Goal: Task Accomplishment & Management: Manage account settings

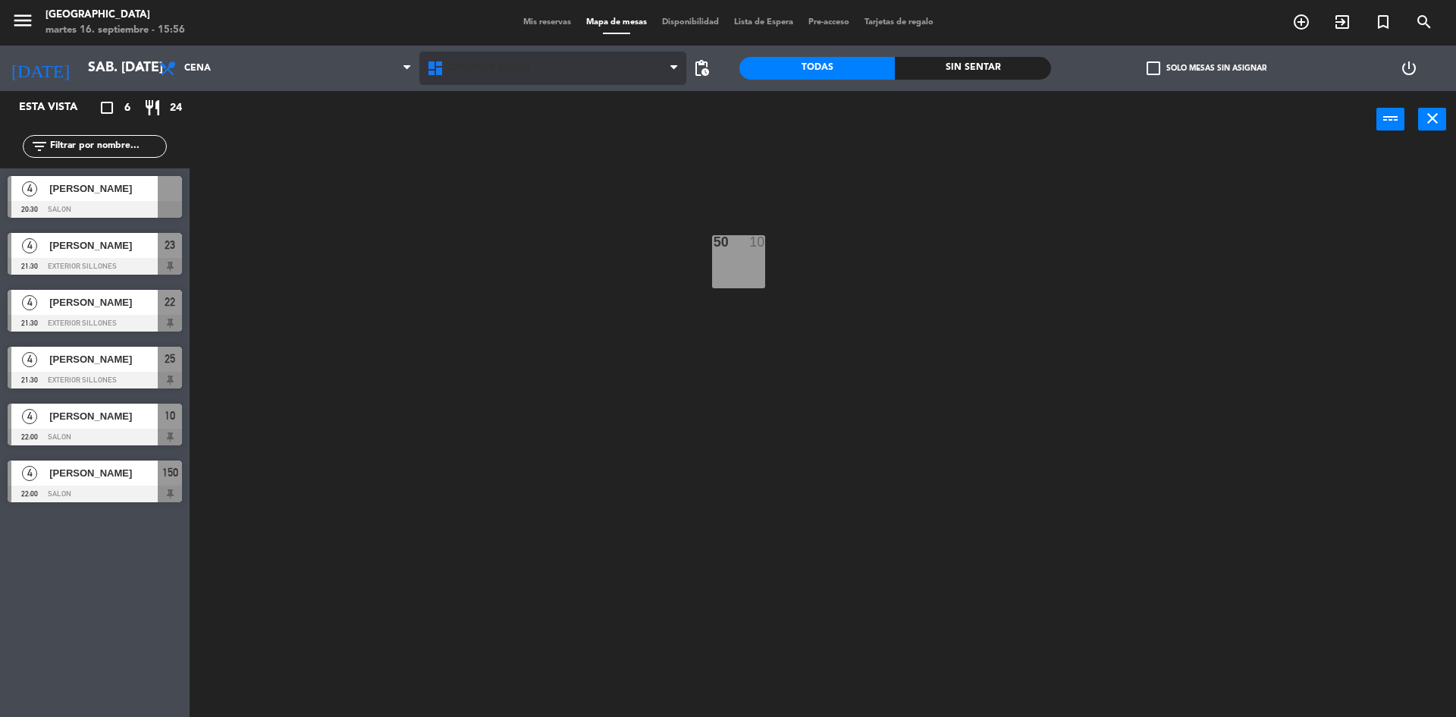
click at [513, 55] on span "Exterior Mesas" at bounding box center [553, 68] width 268 height 33
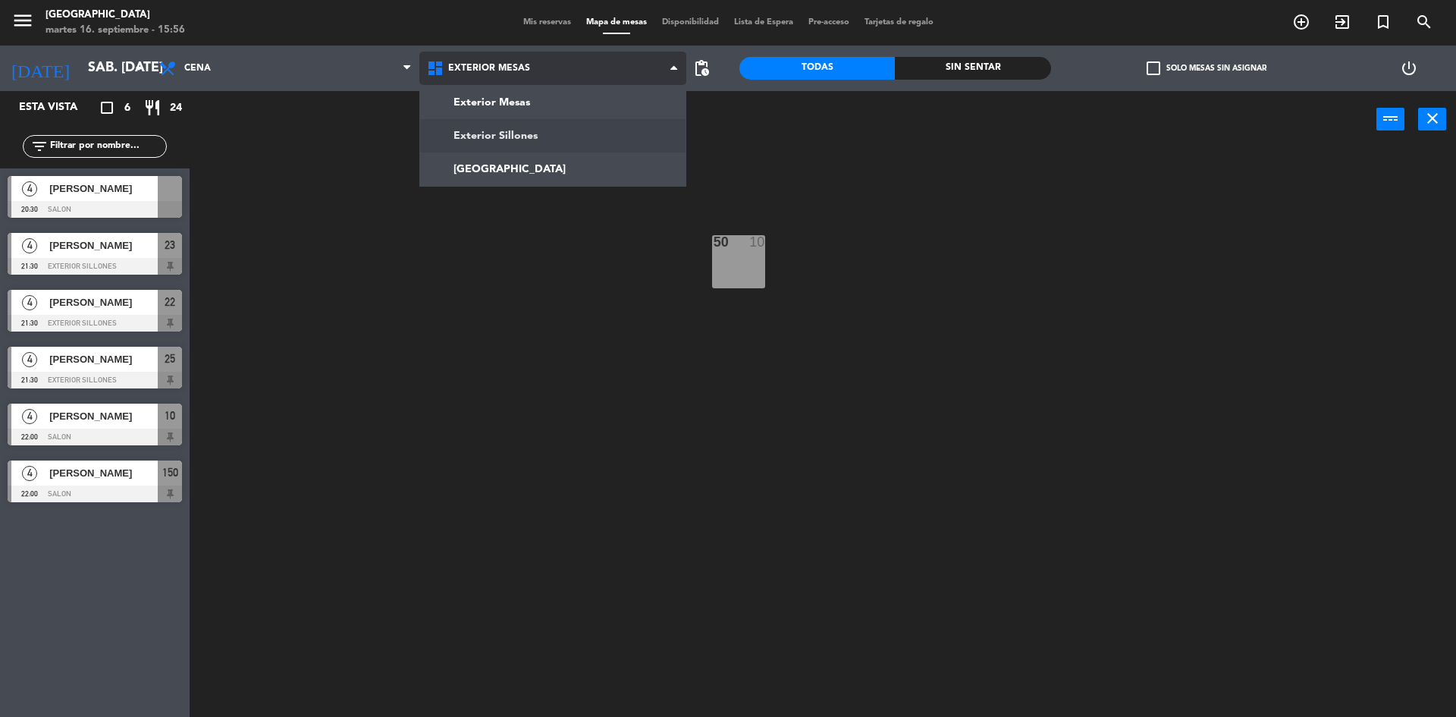
click at [523, 137] on ng-component "menu Pampa Café martes 16. septiembre - 15:56 Mis reservas Mapa de mesas Dispon…" at bounding box center [728, 360] width 1456 height 720
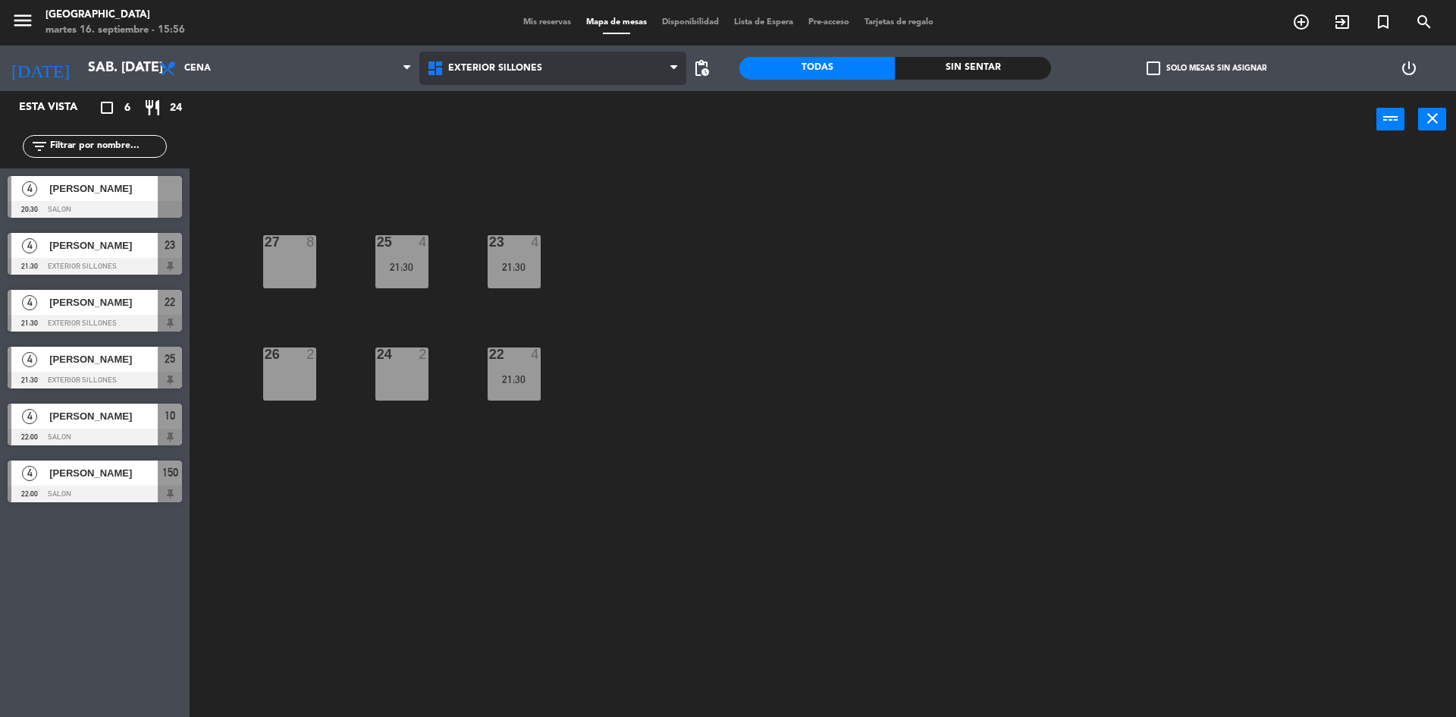
click at [514, 72] on span "Exterior Sillones" at bounding box center [495, 68] width 94 height 11
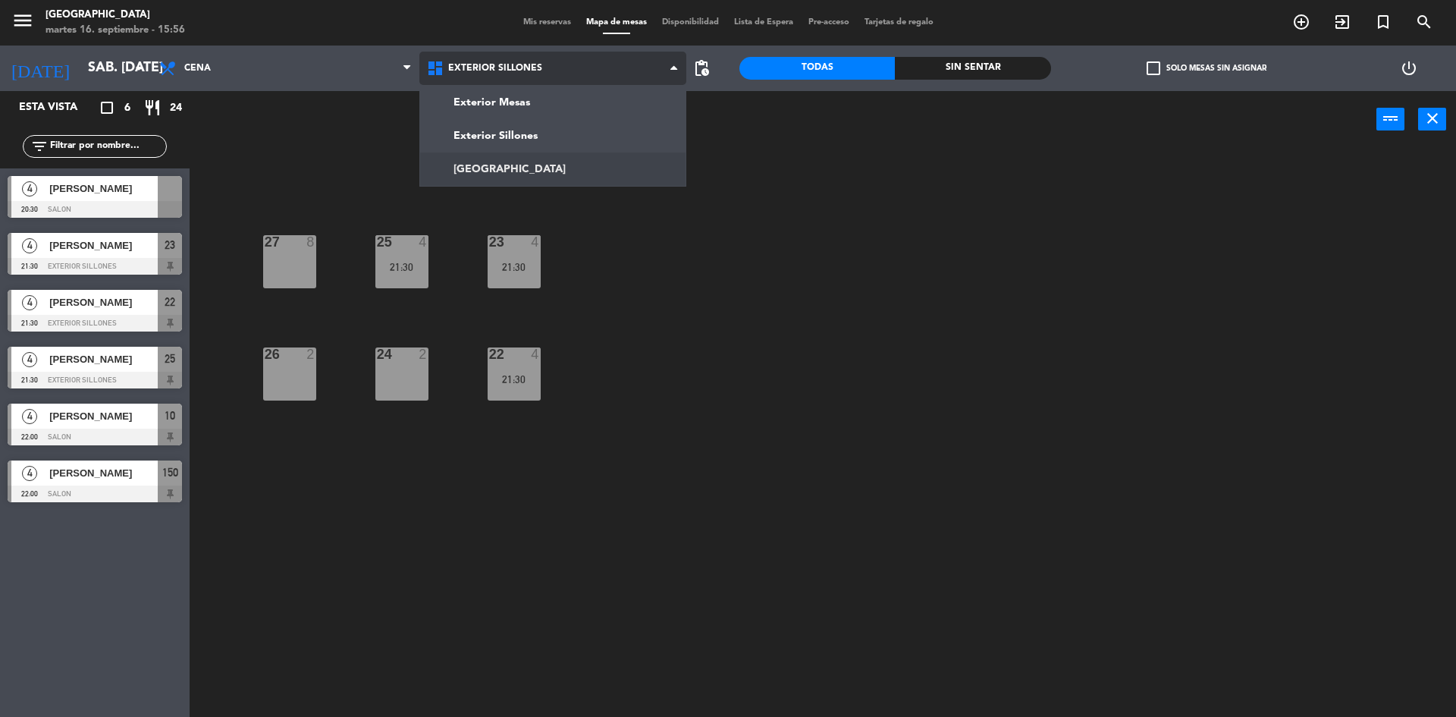
click at [518, 168] on ng-component "menu Pampa Café martes 16. septiembre - 15:56 Mis reservas Mapa de mesas Dispon…" at bounding box center [728, 360] width 1456 height 720
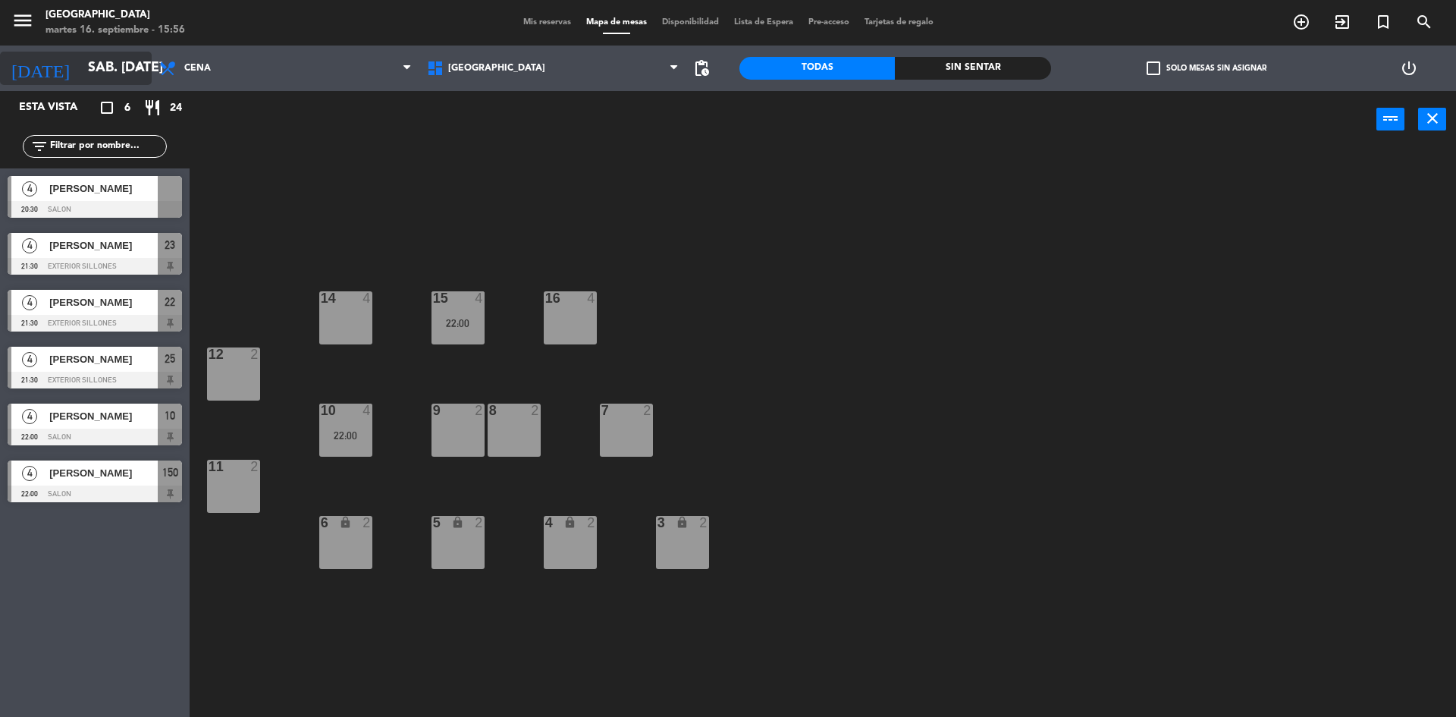
click at [80, 58] on input "sáb. [DATE]" at bounding box center [168, 68] width 176 height 30
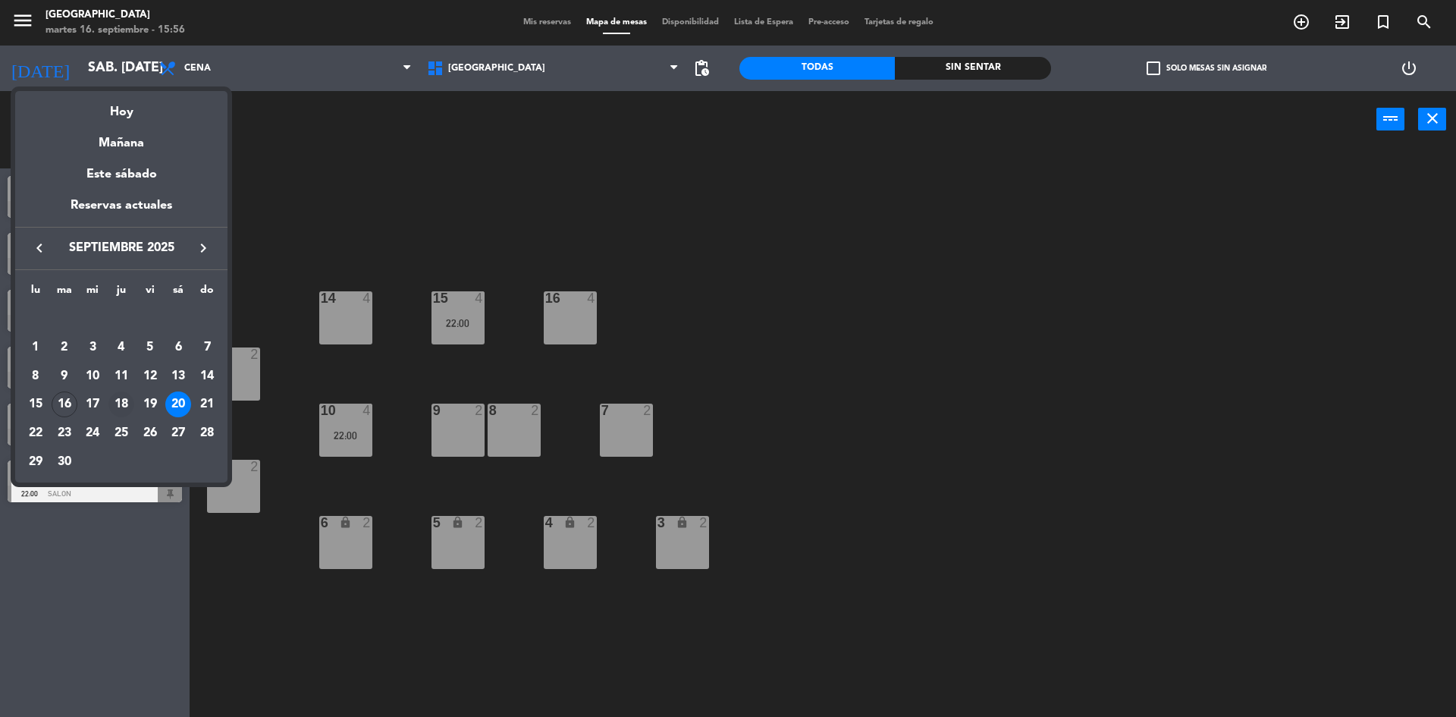
click at [124, 403] on div "18" at bounding box center [121, 404] width 26 height 26
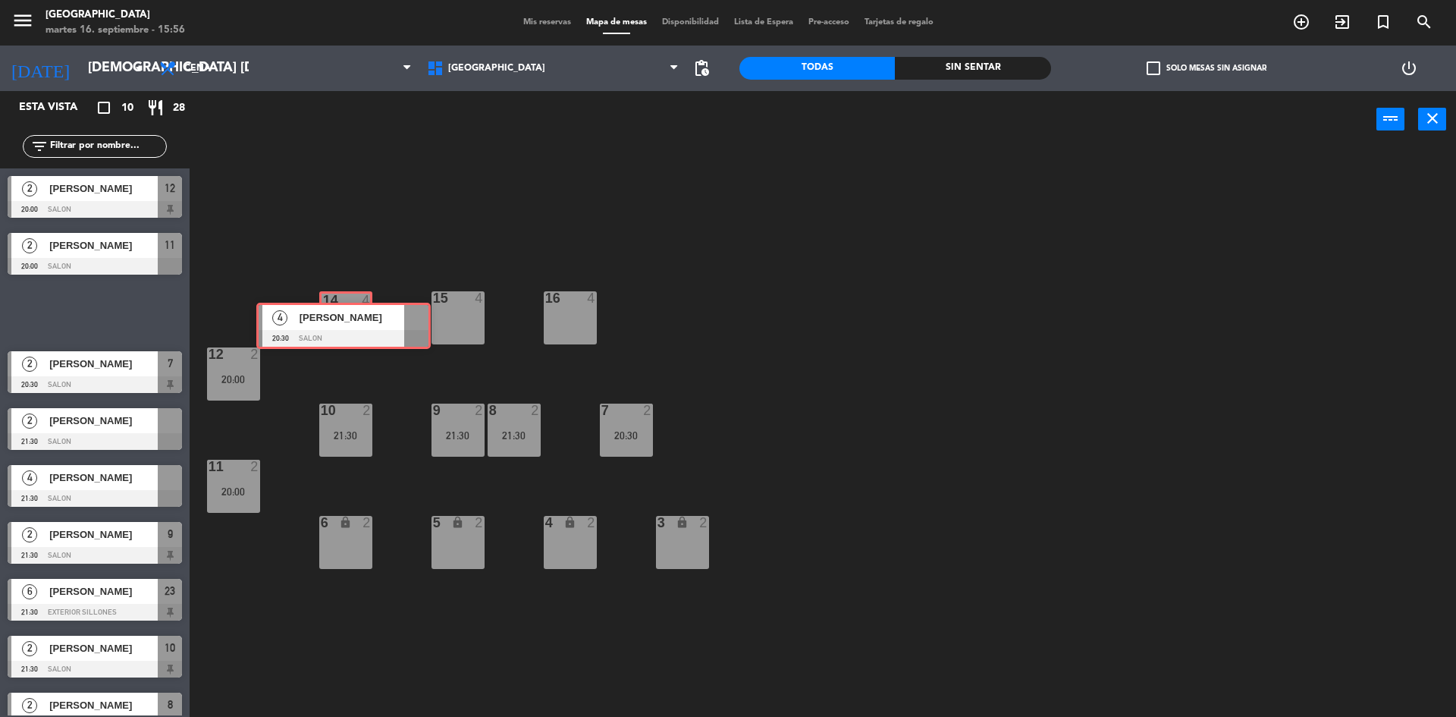
drag, startPoint x: 105, startPoint y: 313, endPoint x: 353, endPoint y: 326, distance: 249.1
click at [353, 326] on div "Esta vista crop_square 10 restaurant 28 filter_list 2 [PERSON_NAME] 20:00 Salon…" at bounding box center [728, 405] width 1456 height 629
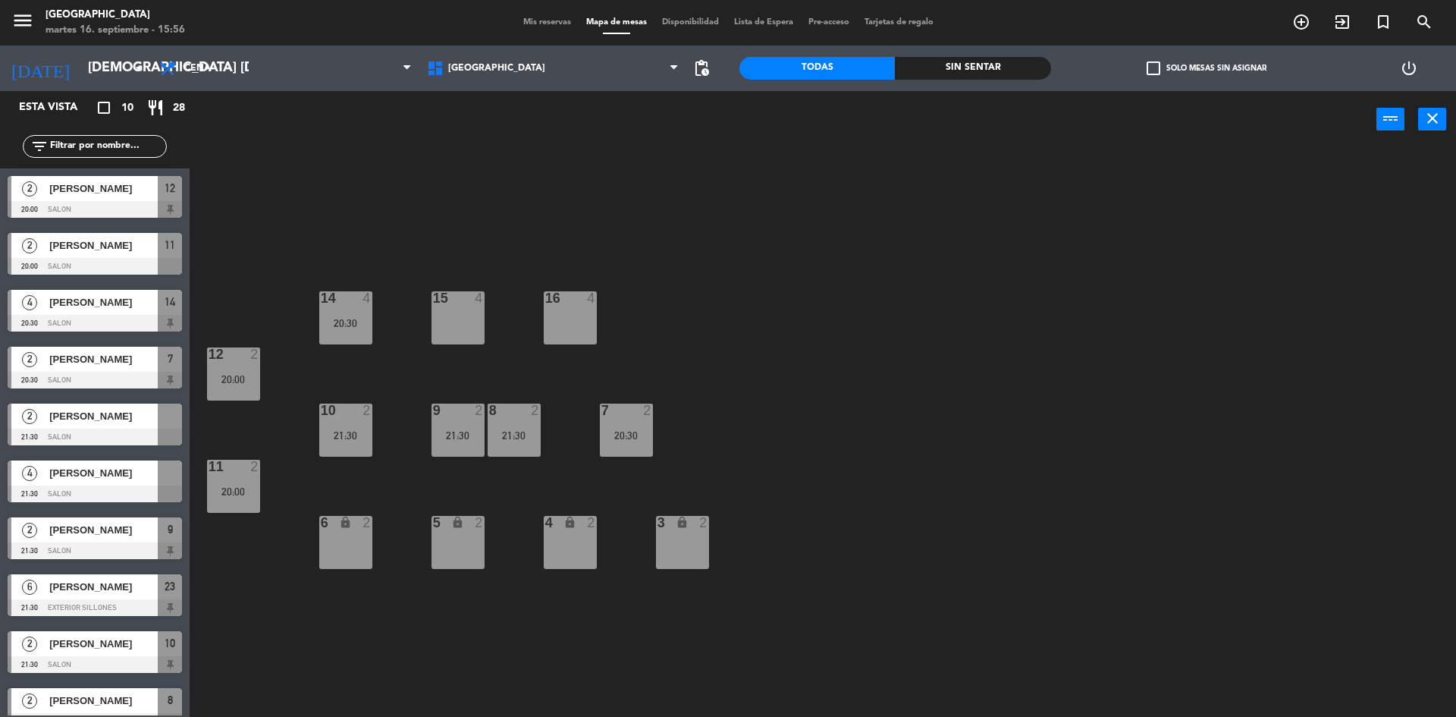
scroll to position [22, 0]
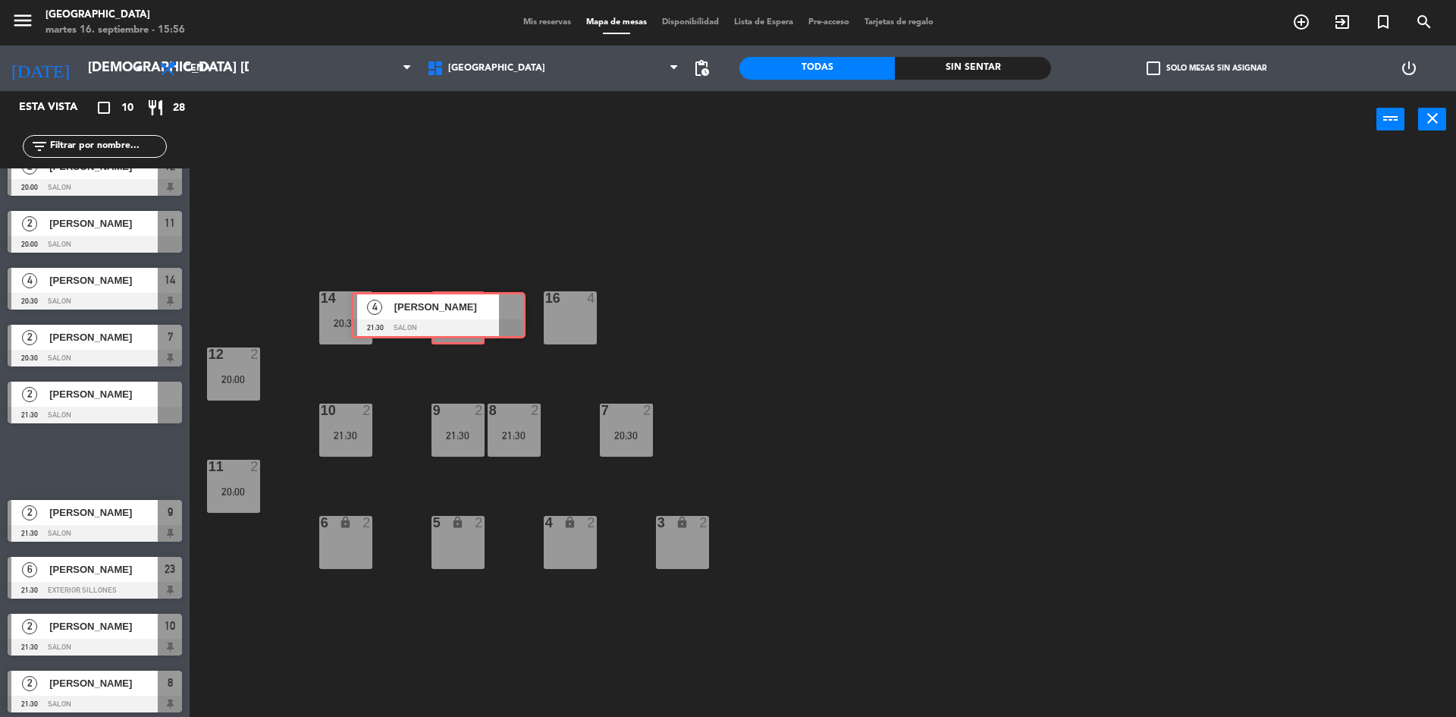
drag, startPoint x: 121, startPoint y: 456, endPoint x: 477, endPoint y: 313, distance: 383.2
click at [477, 313] on div "Esta vista crop_square 10 restaurant 28 filter_list 2 [PERSON_NAME] 20:00 Salon…" at bounding box center [728, 405] width 1456 height 629
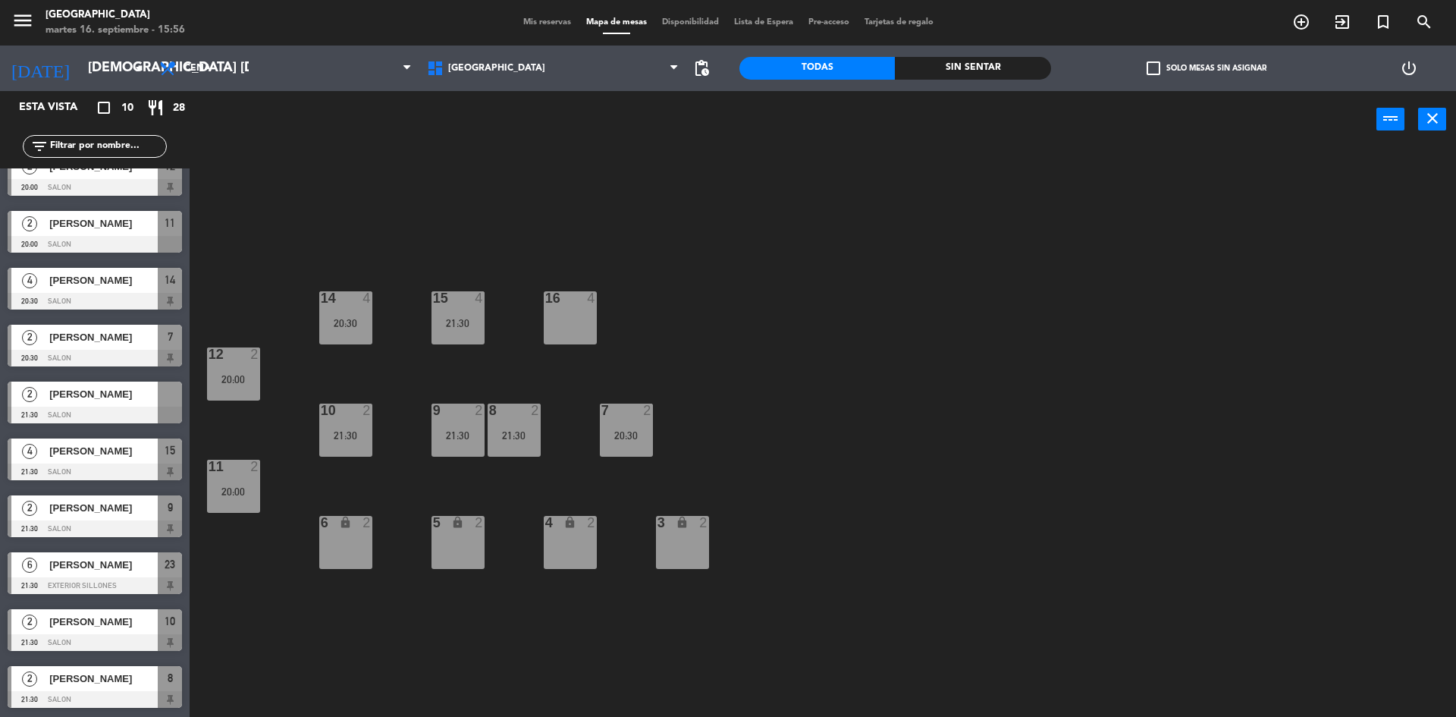
scroll to position [0, 0]
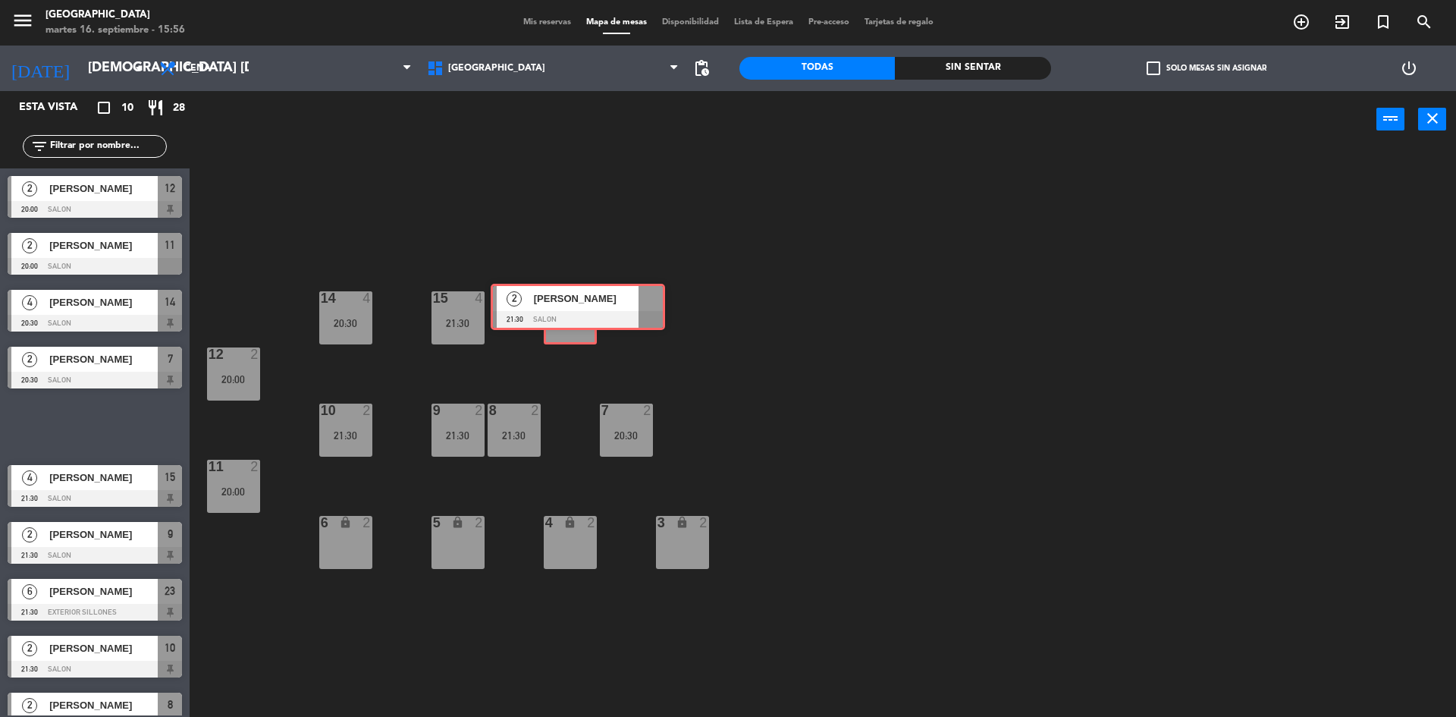
drag, startPoint x: 97, startPoint y: 419, endPoint x: 576, endPoint y: 312, distance: 491.3
click at [576, 312] on div "Esta vista crop_square 10 restaurant 28 filter_list 2 [PERSON_NAME] 20:00 Salon…" at bounding box center [728, 405] width 1456 height 629
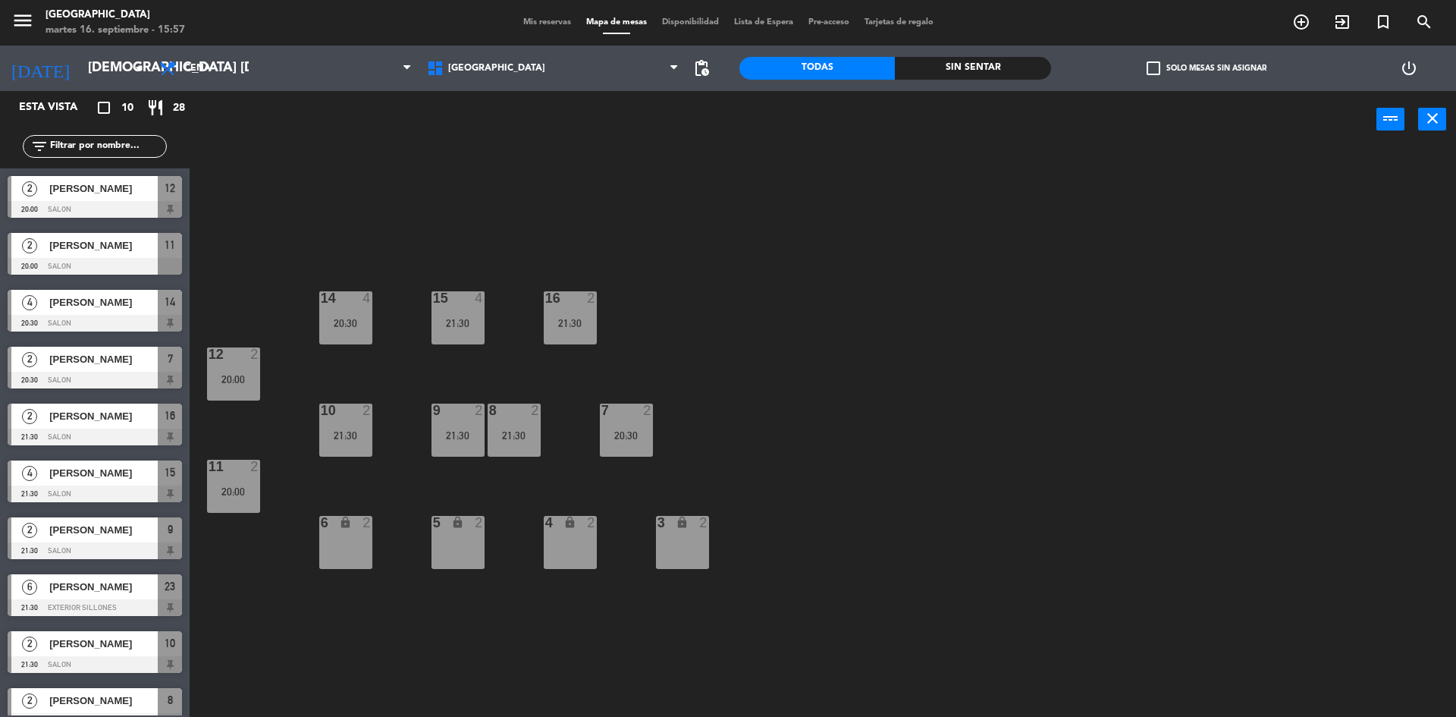
scroll to position [22, 0]
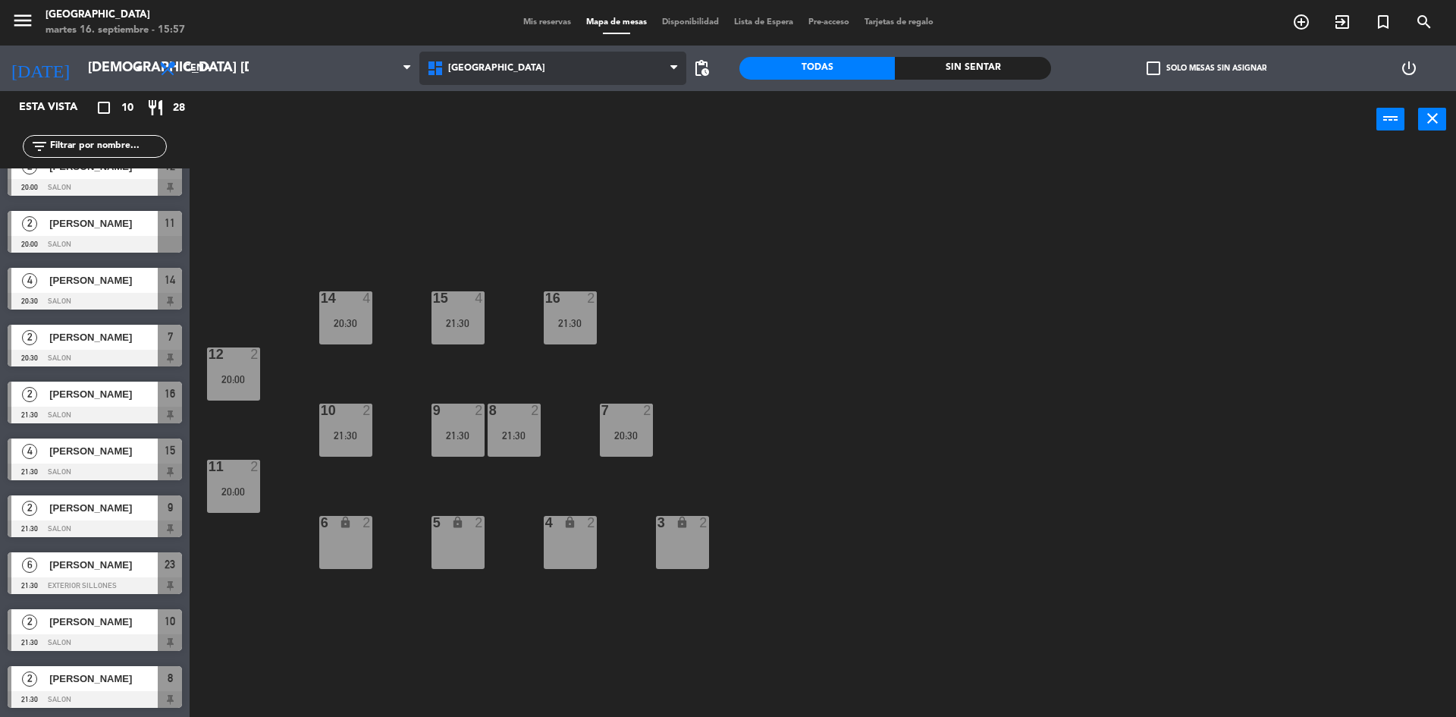
click at [498, 82] on span "[GEOGRAPHIC_DATA]" at bounding box center [553, 68] width 268 height 33
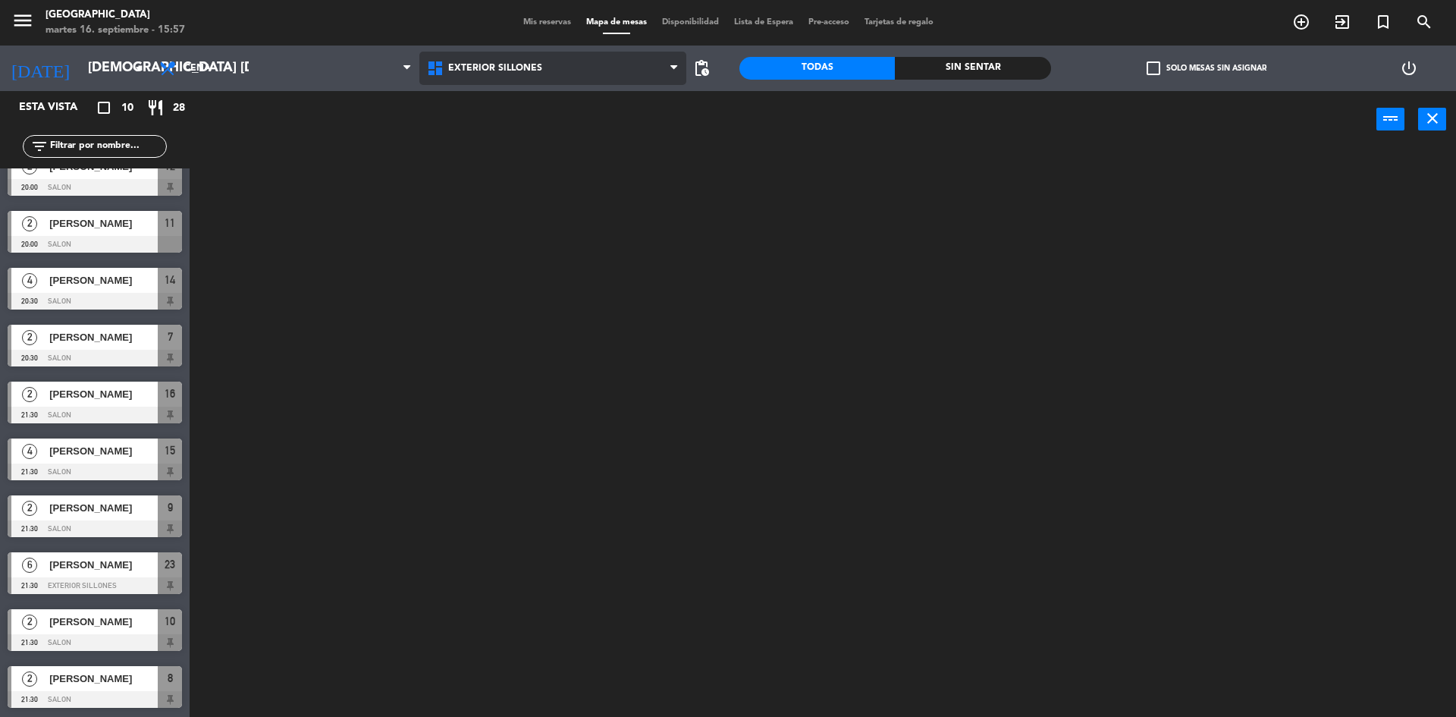
click at [501, 122] on ng-component "menu Pampa Café martes 16. septiembre - 15:57 Mis reservas Mapa de mesas Dispon…" at bounding box center [728, 360] width 1456 height 720
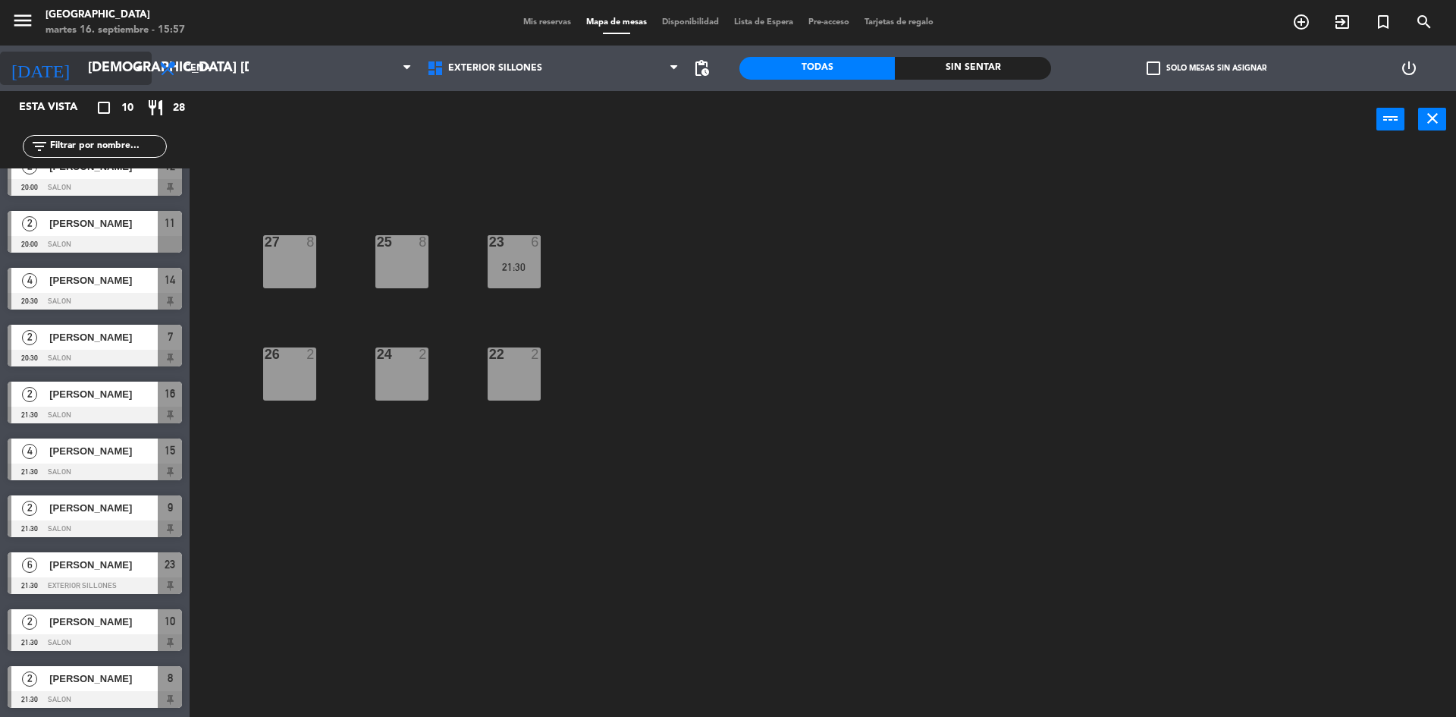
click at [82, 74] on input "[DEMOGRAPHIC_DATA] [DATE]" at bounding box center [168, 68] width 176 height 30
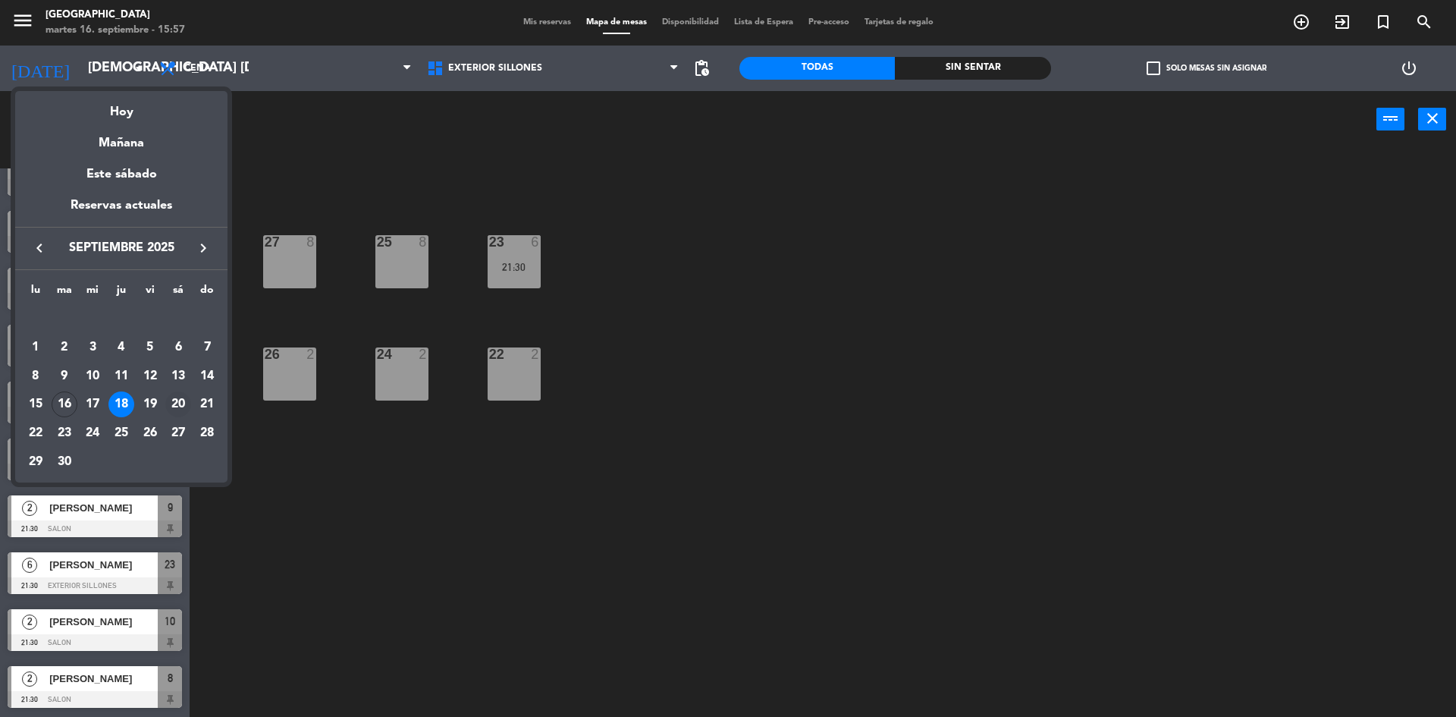
click at [176, 403] on div "20" at bounding box center [178, 404] width 26 height 26
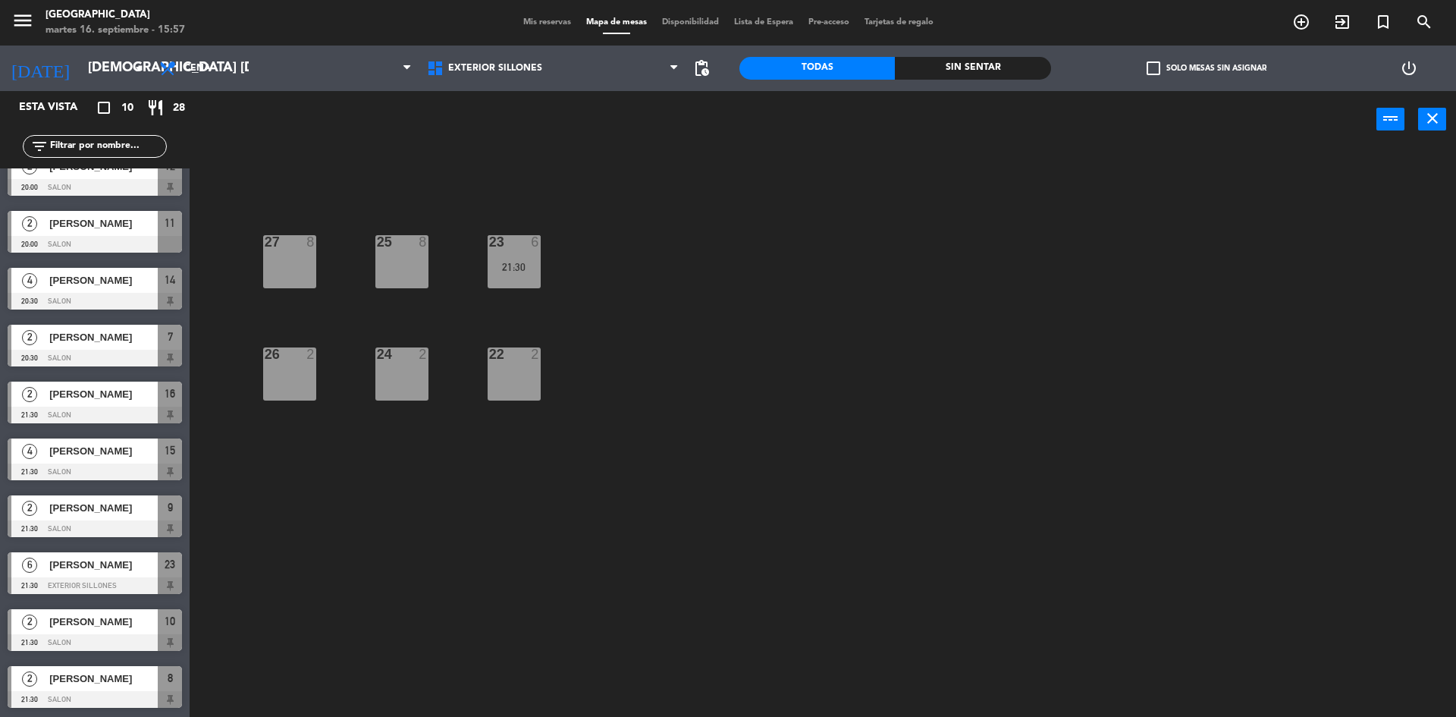
type input "sáb. [DATE]"
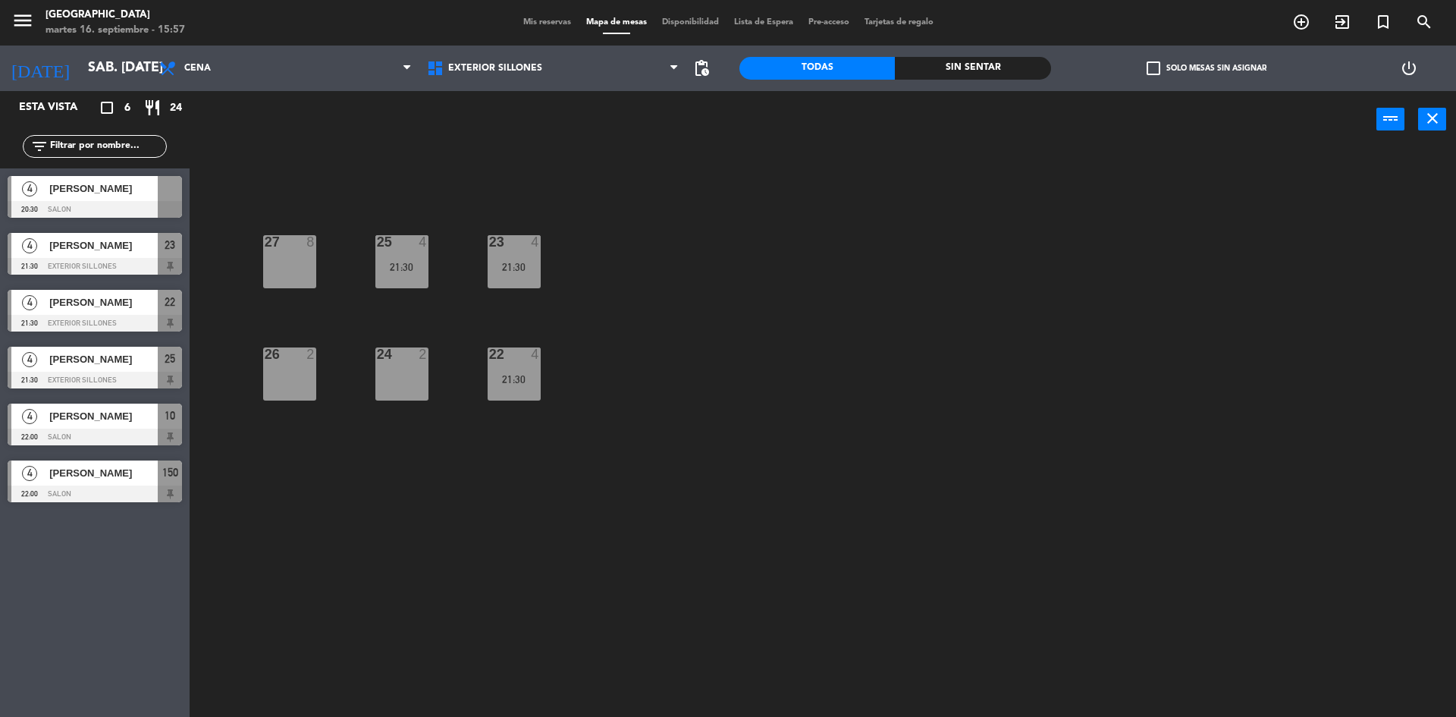
scroll to position [0, 0]
click at [589, 58] on span "Exterior Sillones" at bounding box center [553, 68] width 268 height 33
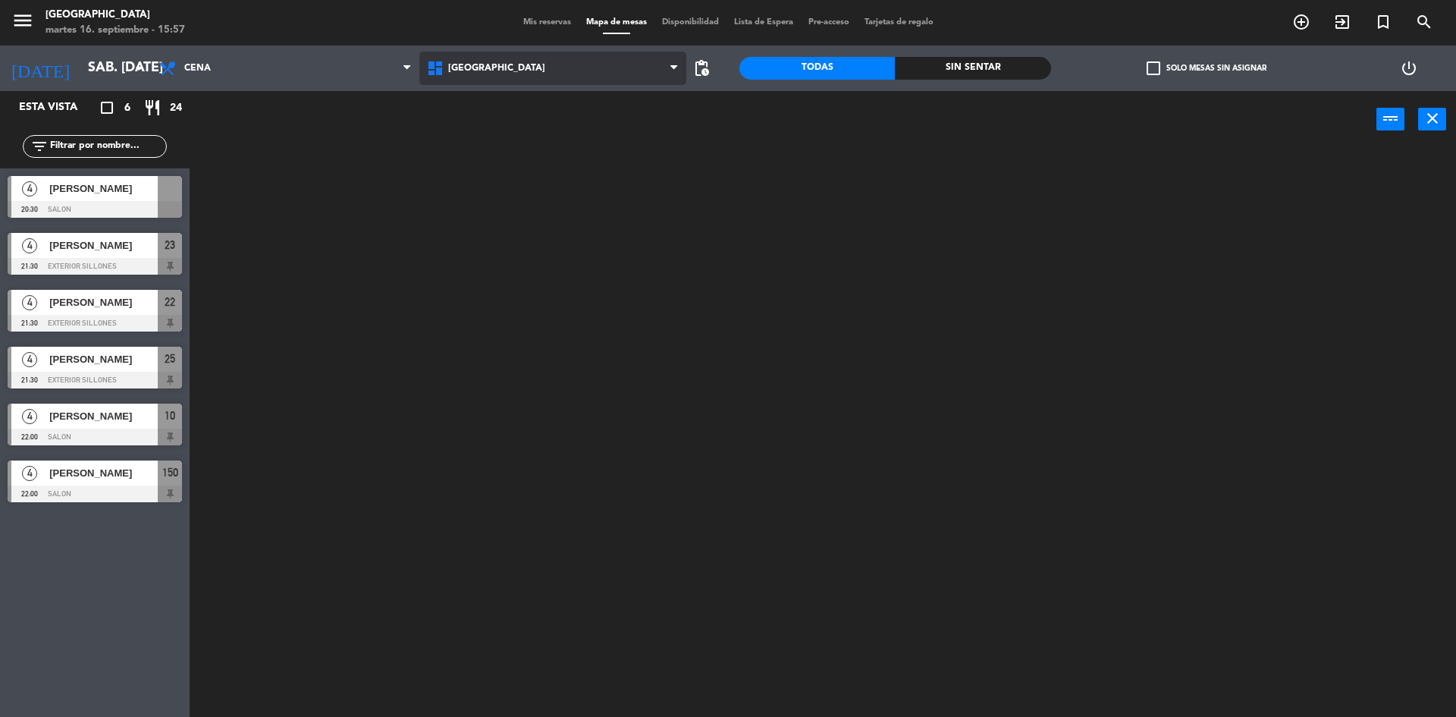
click at [539, 171] on ng-component "menu Pampa Café martes 16. septiembre - 15:57 Mis reservas Mapa de mesas Dispon…" at bounding box center [728, 360] width 1456 height 720
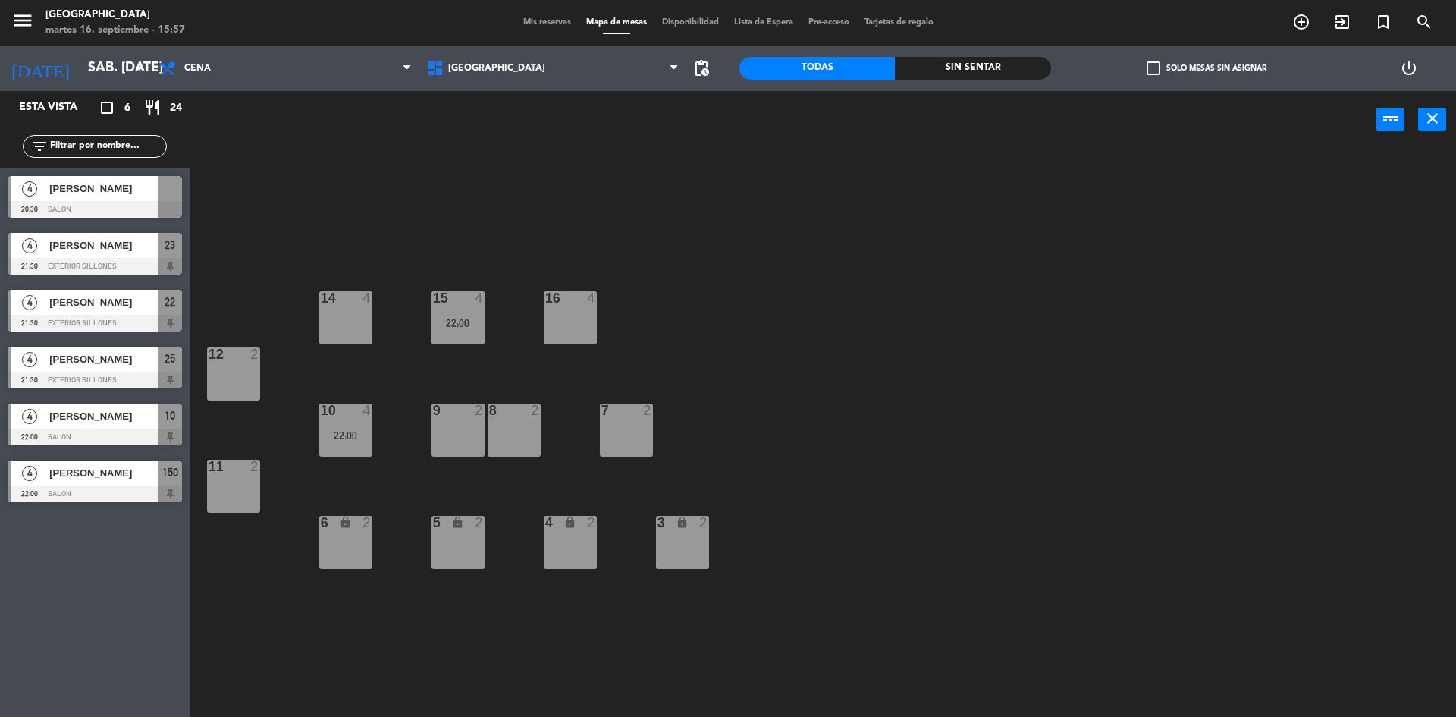
drag, startPoint x: 119, startPoint y: 190, endPoint x: 128, endPoint y: 210, distance: 22.4
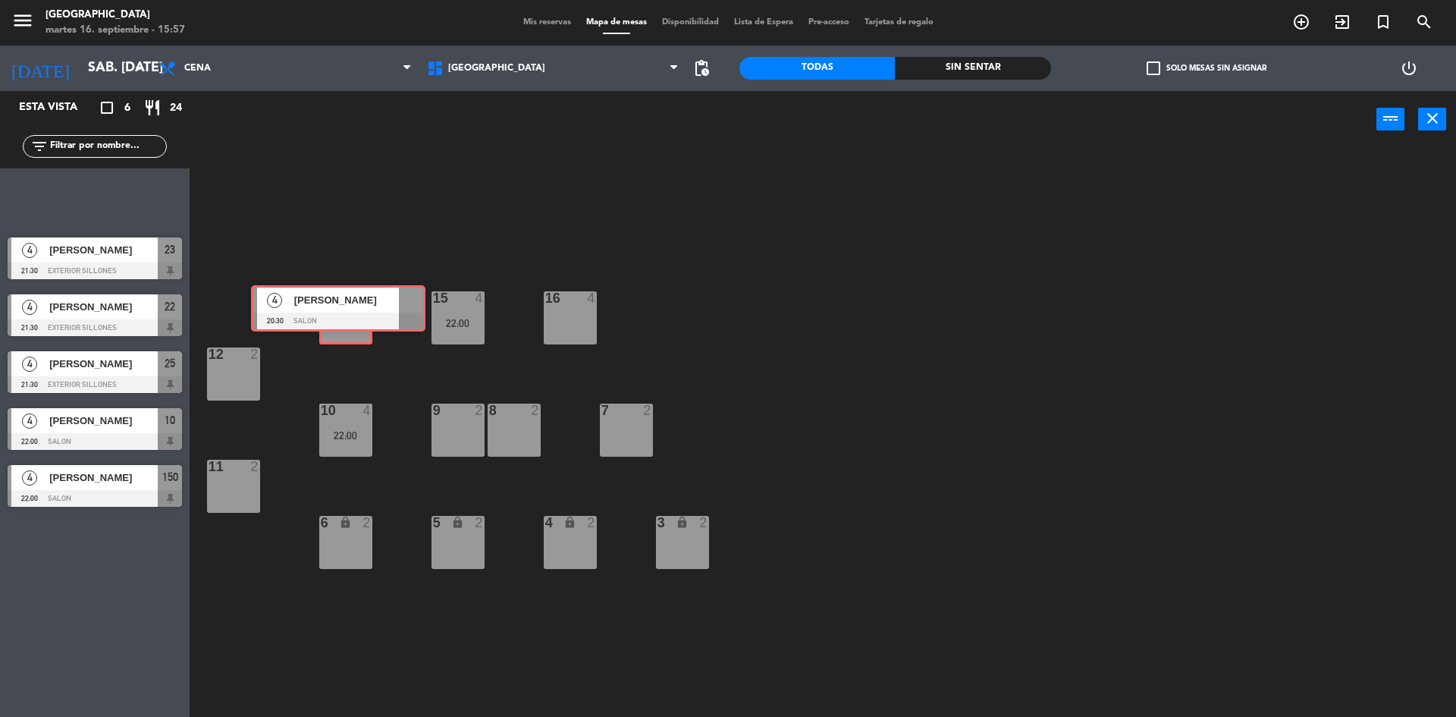
drag, startPoint x: 128, startPoint y: 210, endPoint x: 364, endPoint y: 318, distance: 259.3
click at [364, 318] on div "Esta vista crop_square 6 restaurant 24 filter_list 4 Pato [PERSON_NAME] 20:30 S…" at bounding box center [728, 405] width 1456 height 629
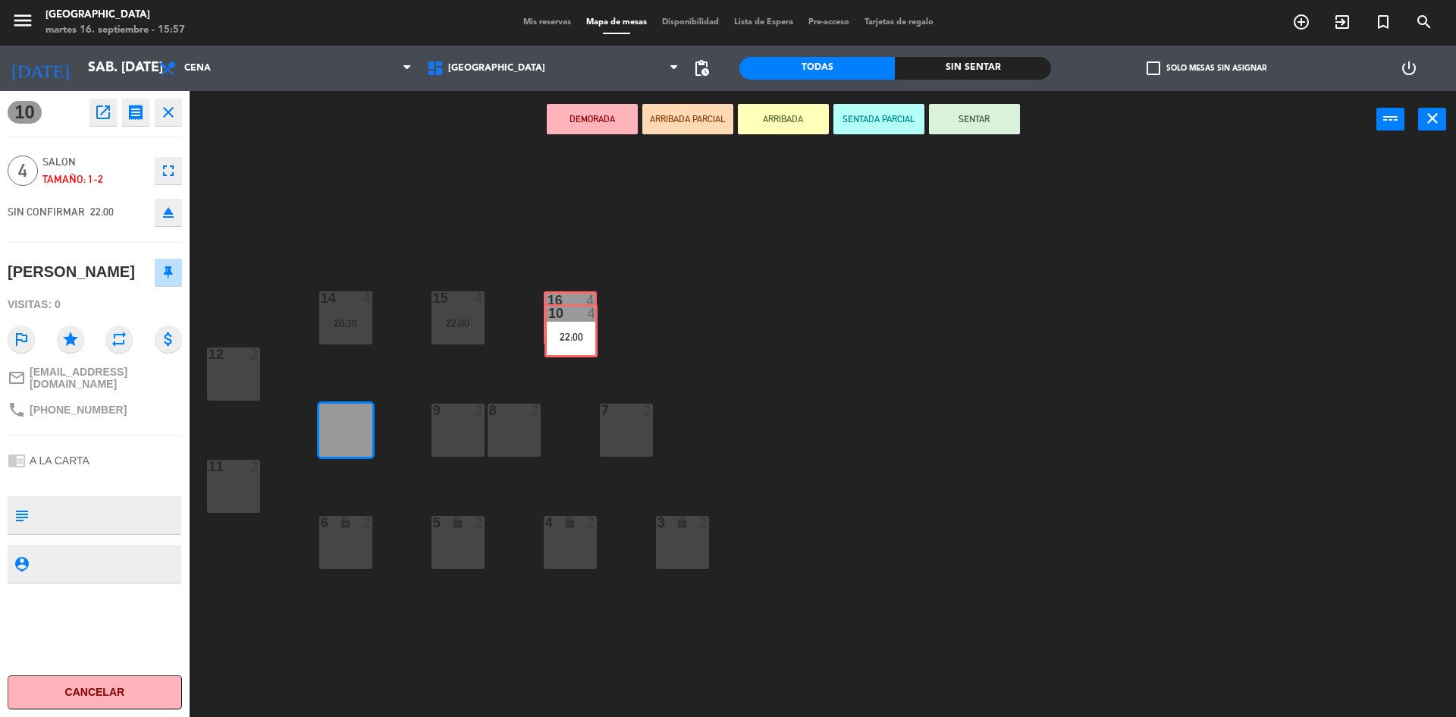
drag, startPoint x: 351, startPoint y: 435, endPoint x: 576, endPoint y: 334, distance: 246.5
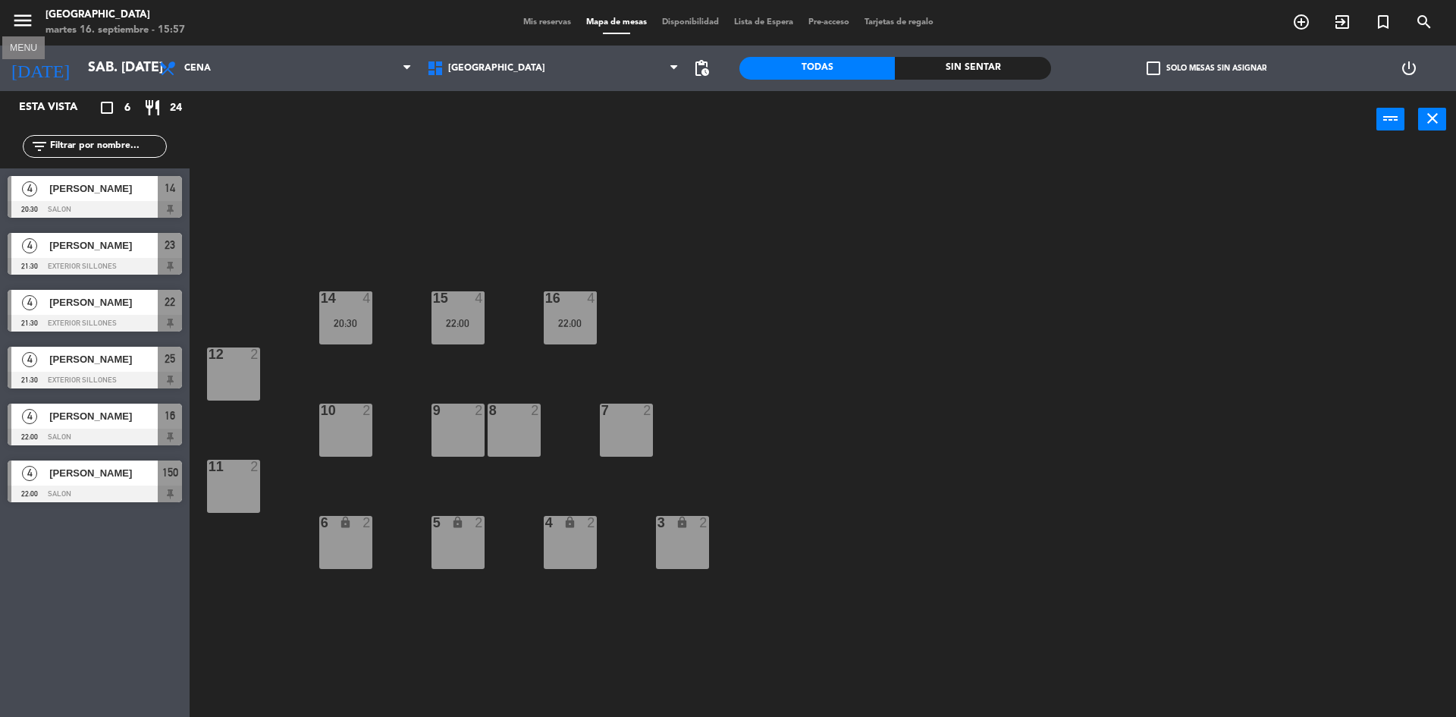
click at [16, 14] on icon "menu" at bounding box center [22, 20] width 23 height 23
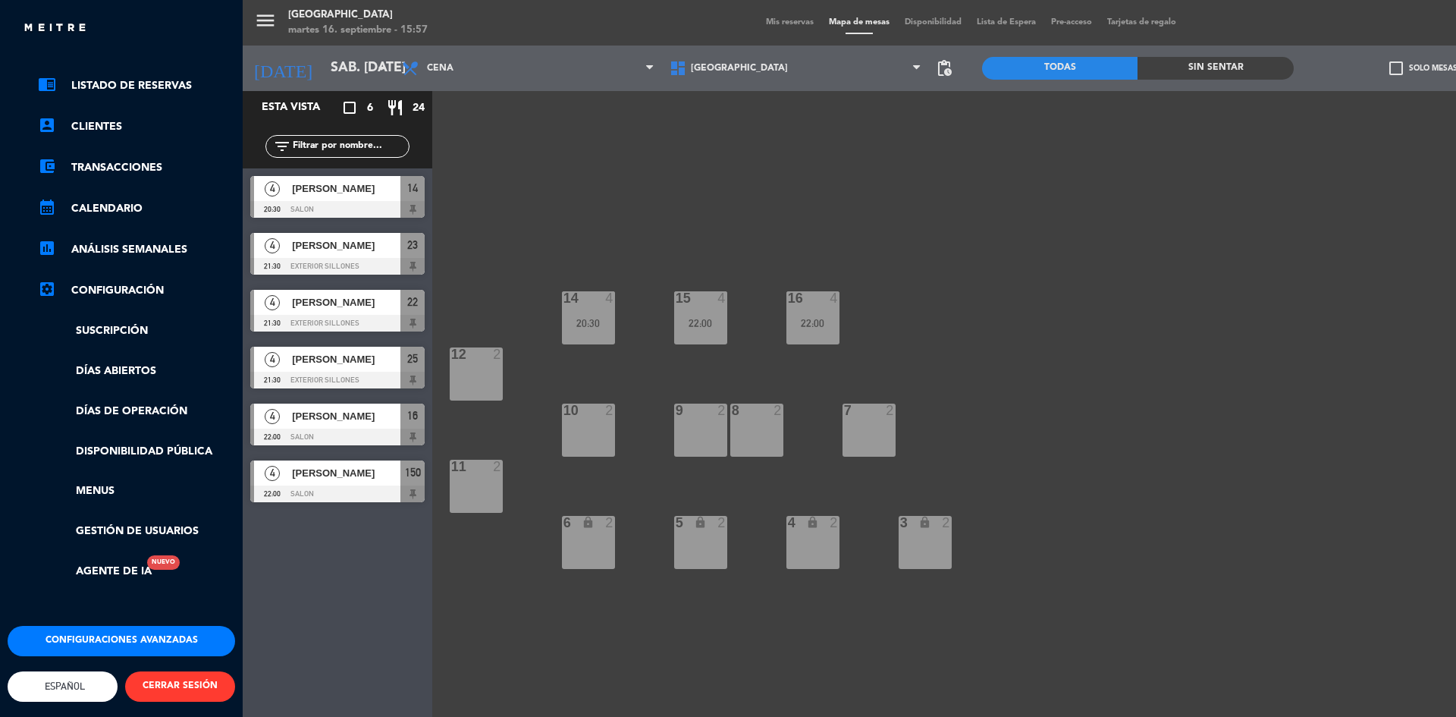
scroll to position [64, 0]
click at [121, 628] on button "Configuraciones avanzadas" at bounding box center [122, 641] width 228 height 30
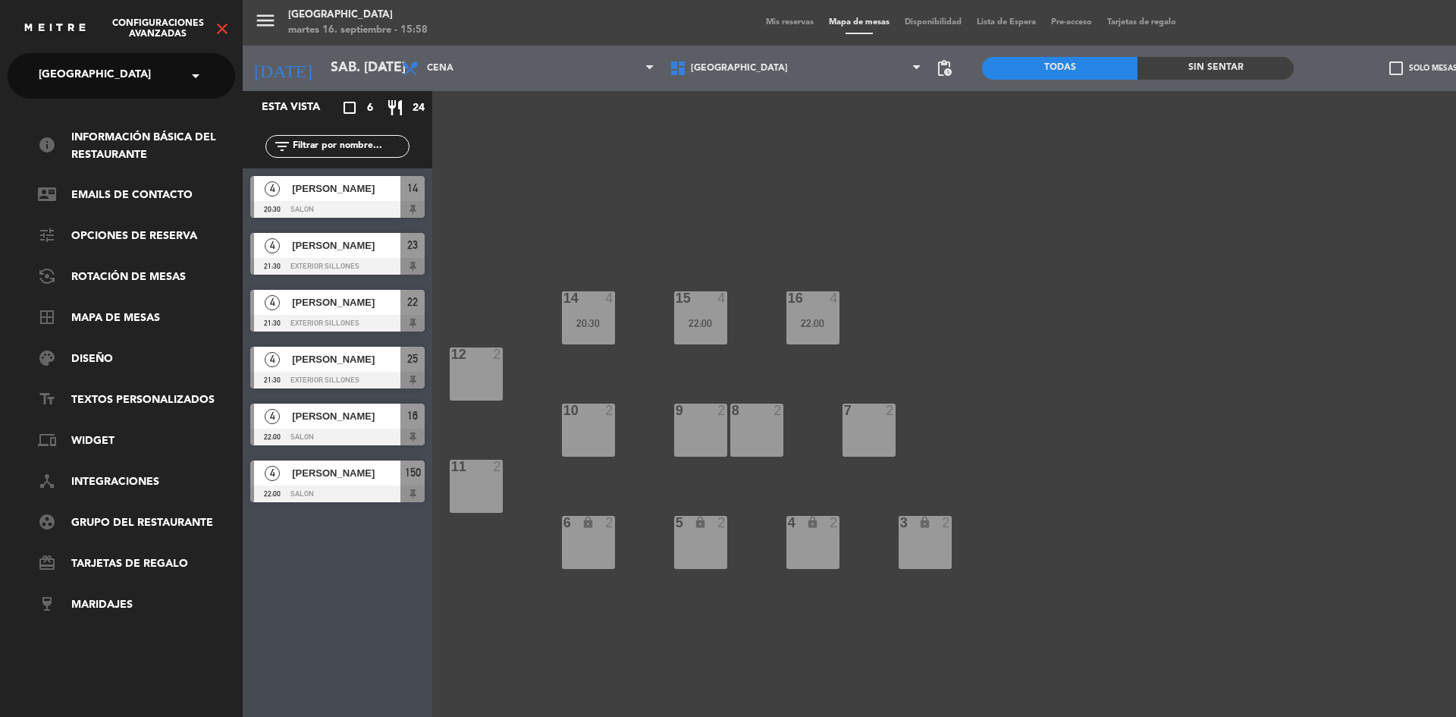
scroll to position [0, 0]
click at [149, 240] on link "tune Opciones de reserva" at bounding box center [136, 237] width 197 height 18
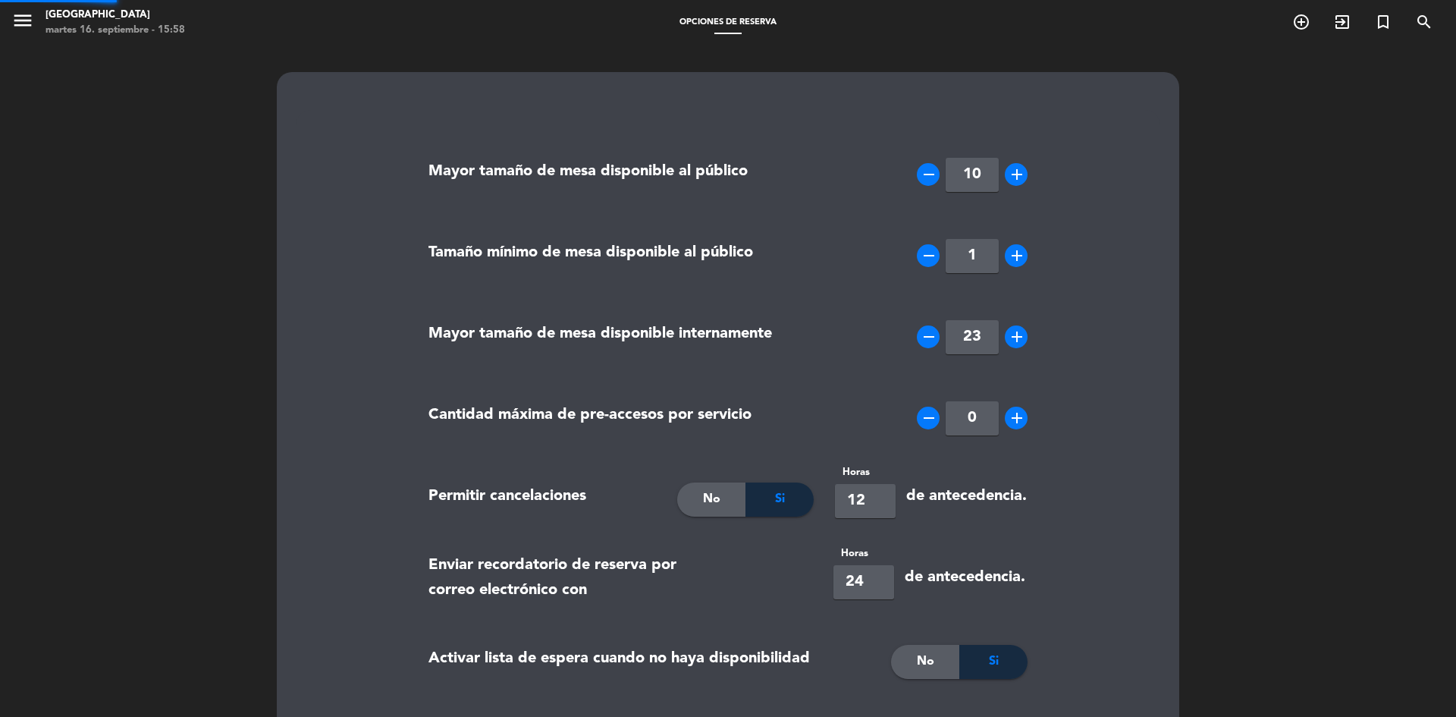
type input "[PHONE_NUMBER]"
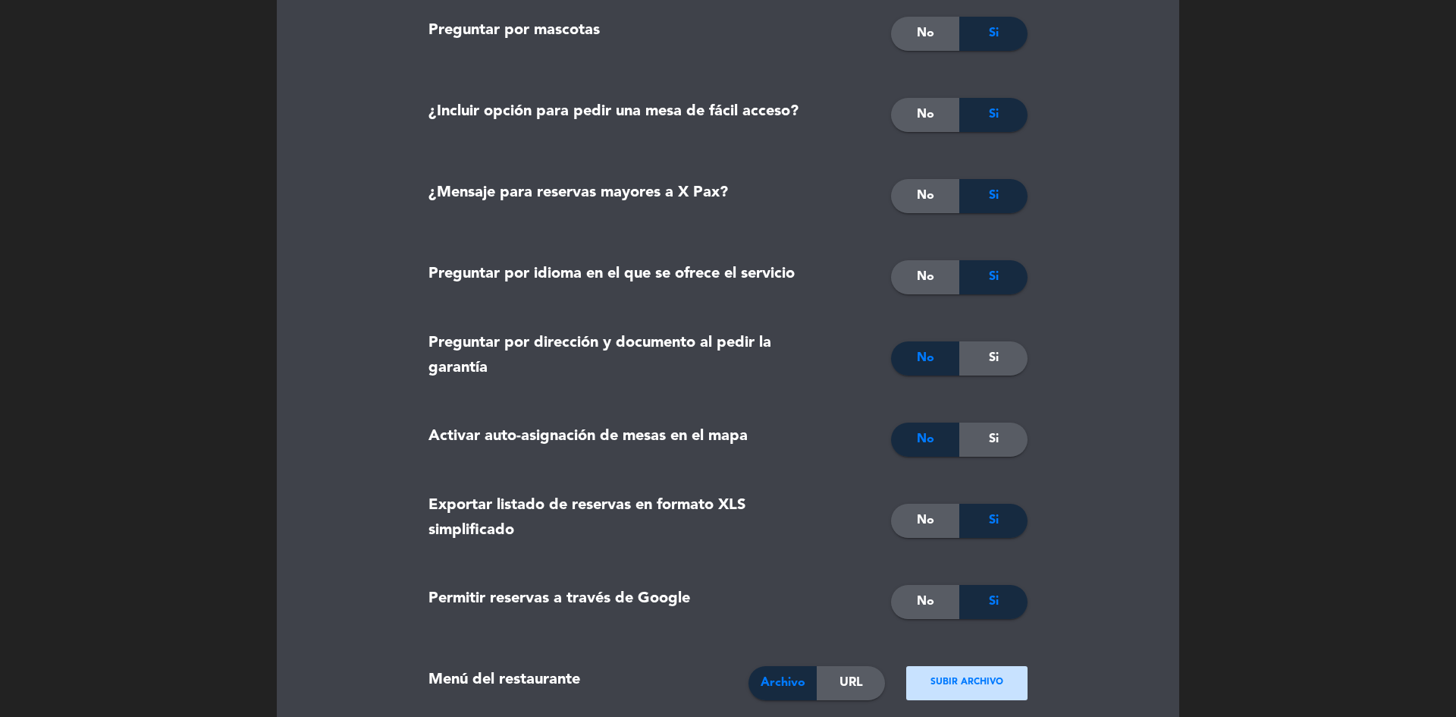
scroll to position [1114, 0]
click at [926, 422] on div "No Si" at bounding box center [931, 440] width 215 height 76
click at [927, 425] on div "No" at bounding box center [925, 440] width 68 height 34
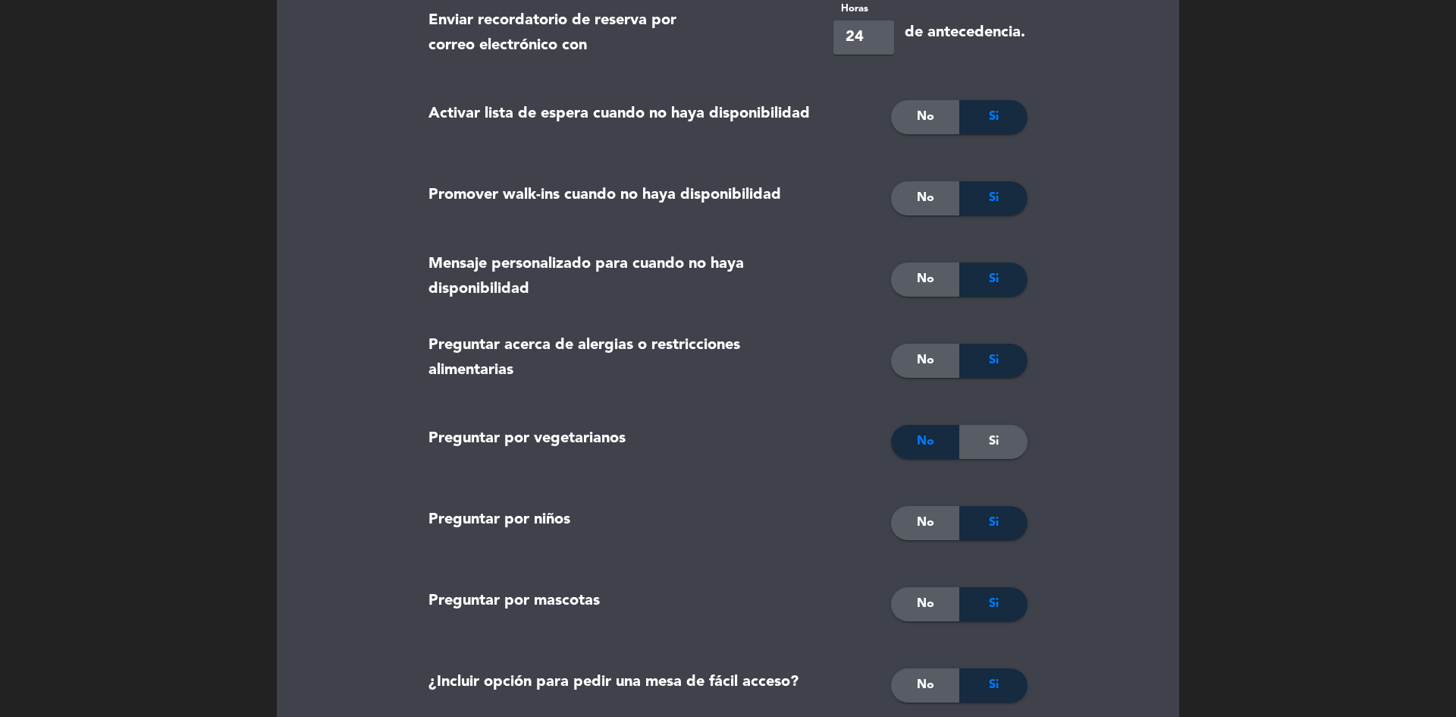
scroll to position [0, 0]
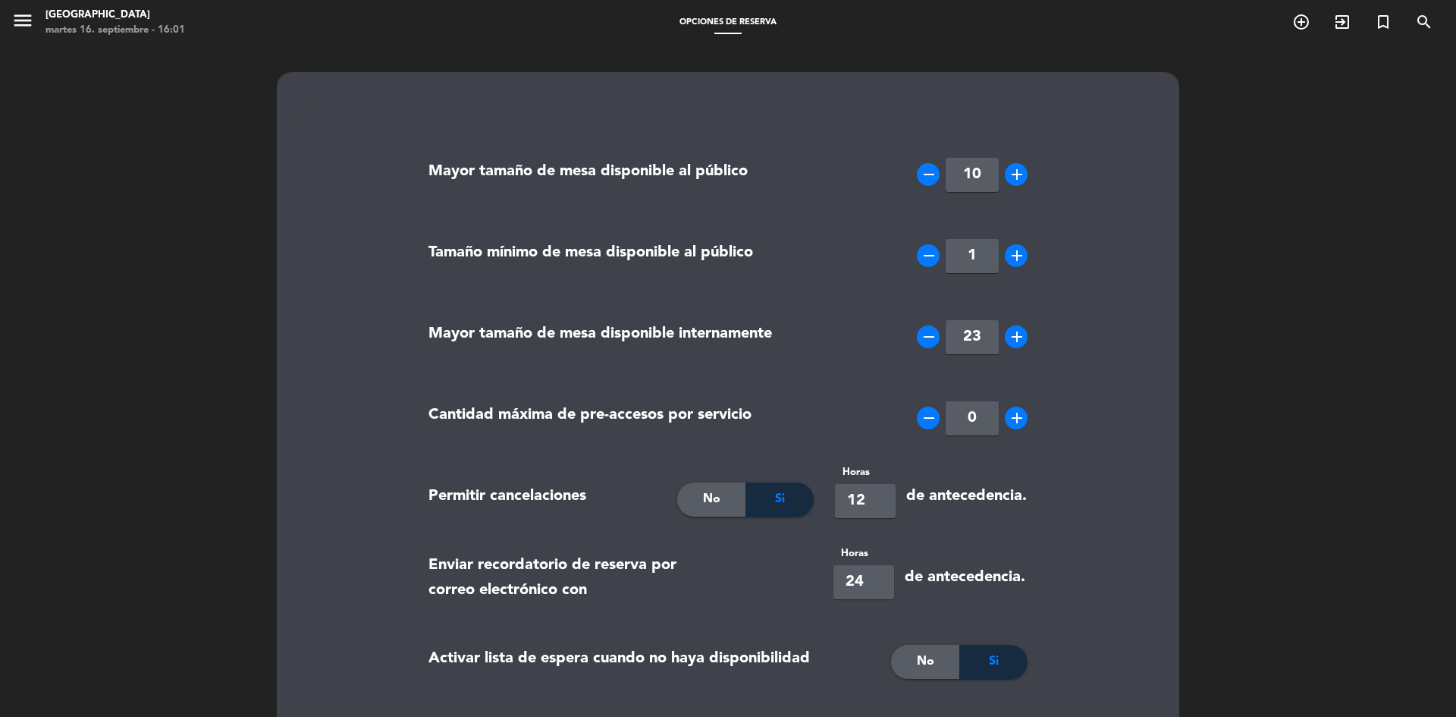
click at [16, 39] on span "menu" at bounding box center [28, 23] width 34 height 36
click at [14, 30] on icon "menu" at bounding box center [22, 20] width 23 height 23
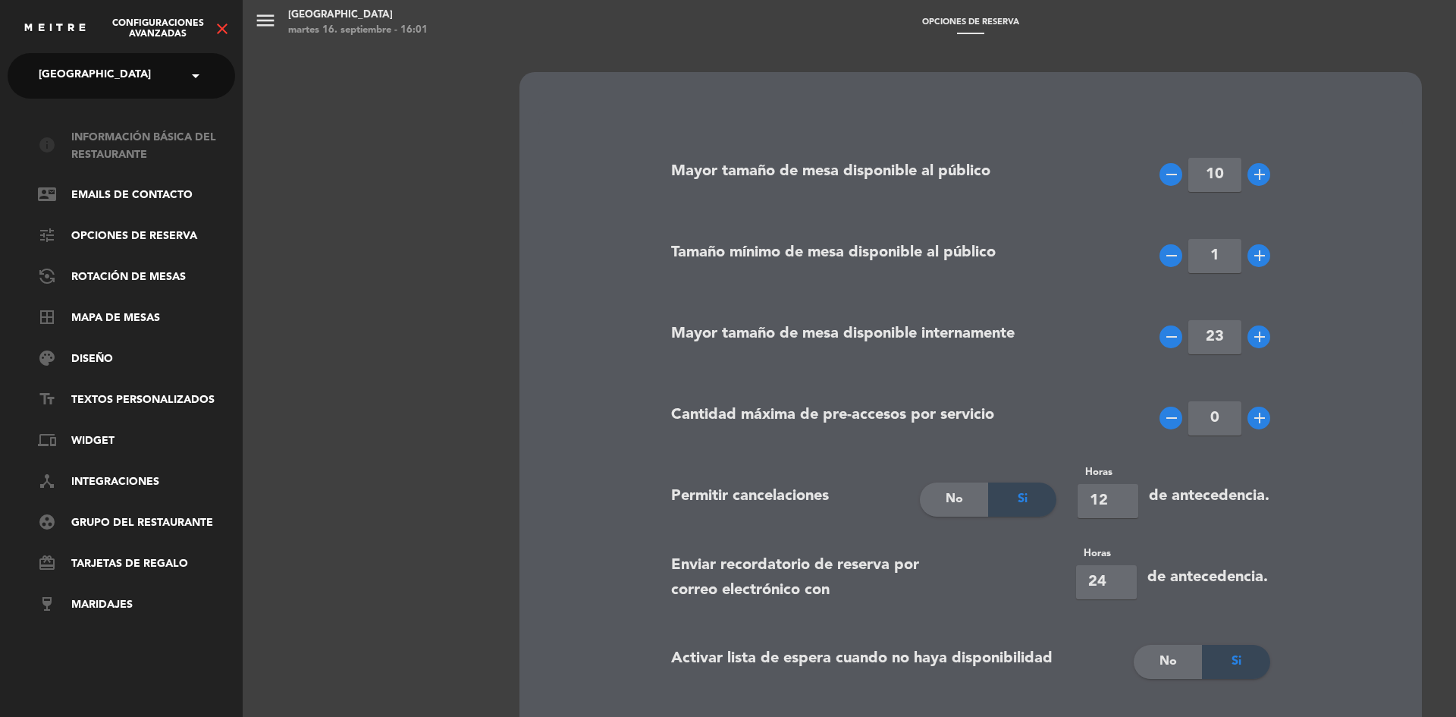
click at [114, 139] on link "info Información básica del restaurante" at bounding box center [136, 146] width 197 height 35
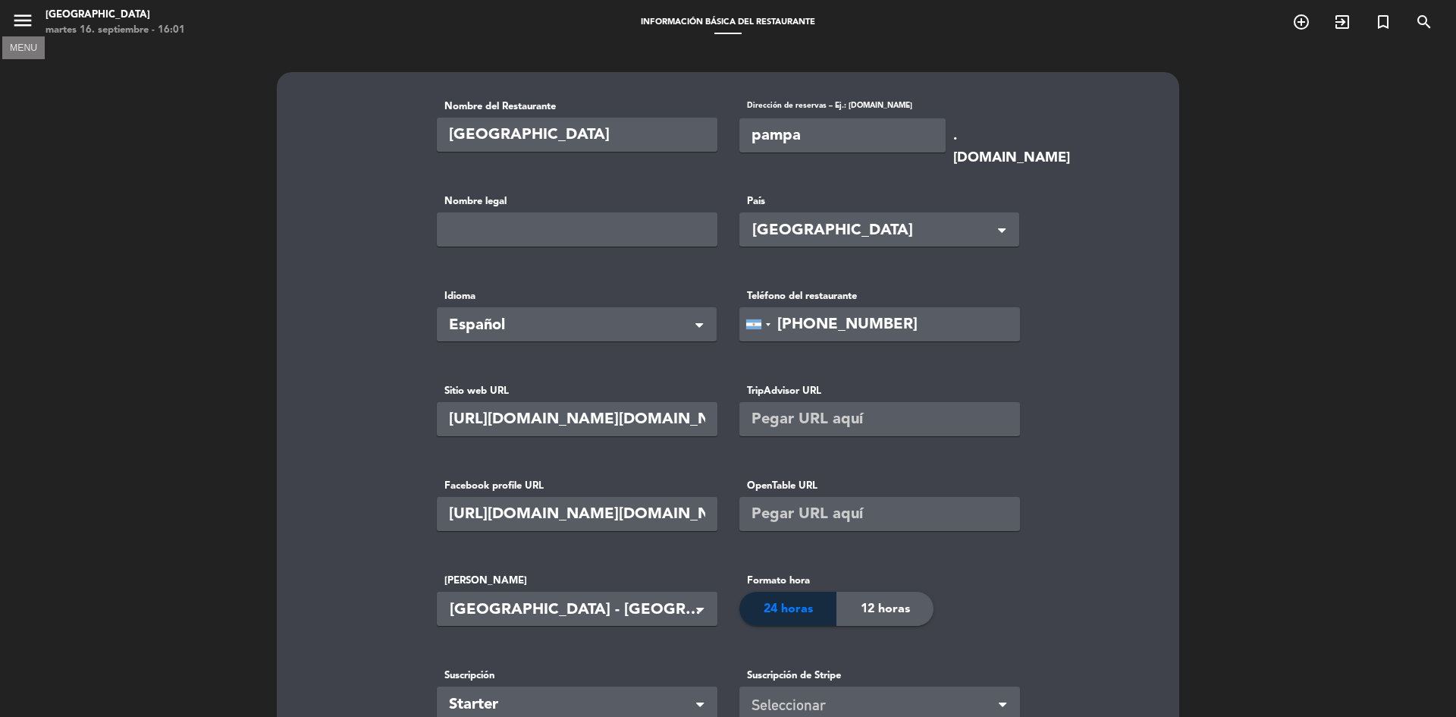
click at [22, 19] on icon "menu" at bounding box center [22, 20] width 23 height 23
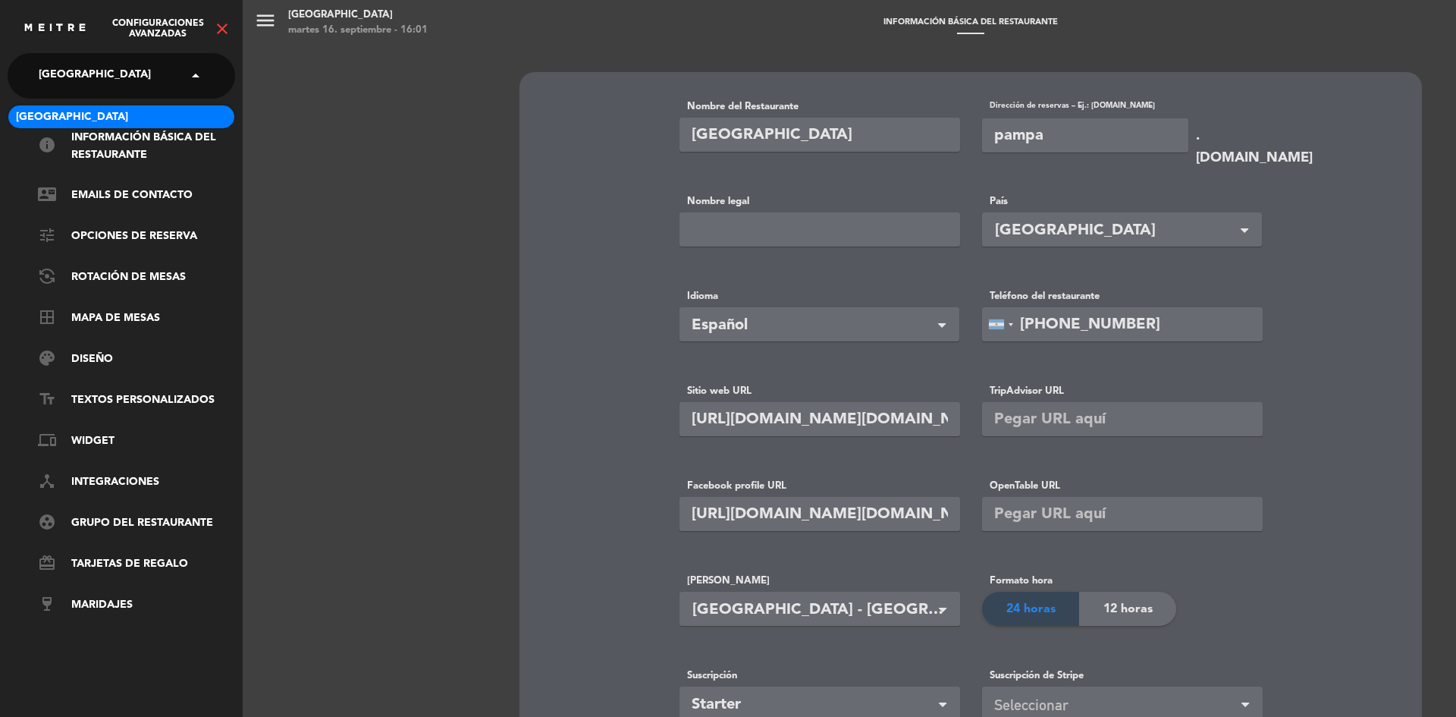
click at [115, 71] on div "× [GEOGRAPHIC_DATA]" at bounding box center [103, 76] width 141 height 32
click at [137, 73] on input "text" at bounding box center [122, 76] width 185 height 33
click at [277, 83] on div "menu Pampa Café martes 16. septiembre - 16:01 Información básica del restaurant…" at bounding box center [971, 358] width 1456 height 717
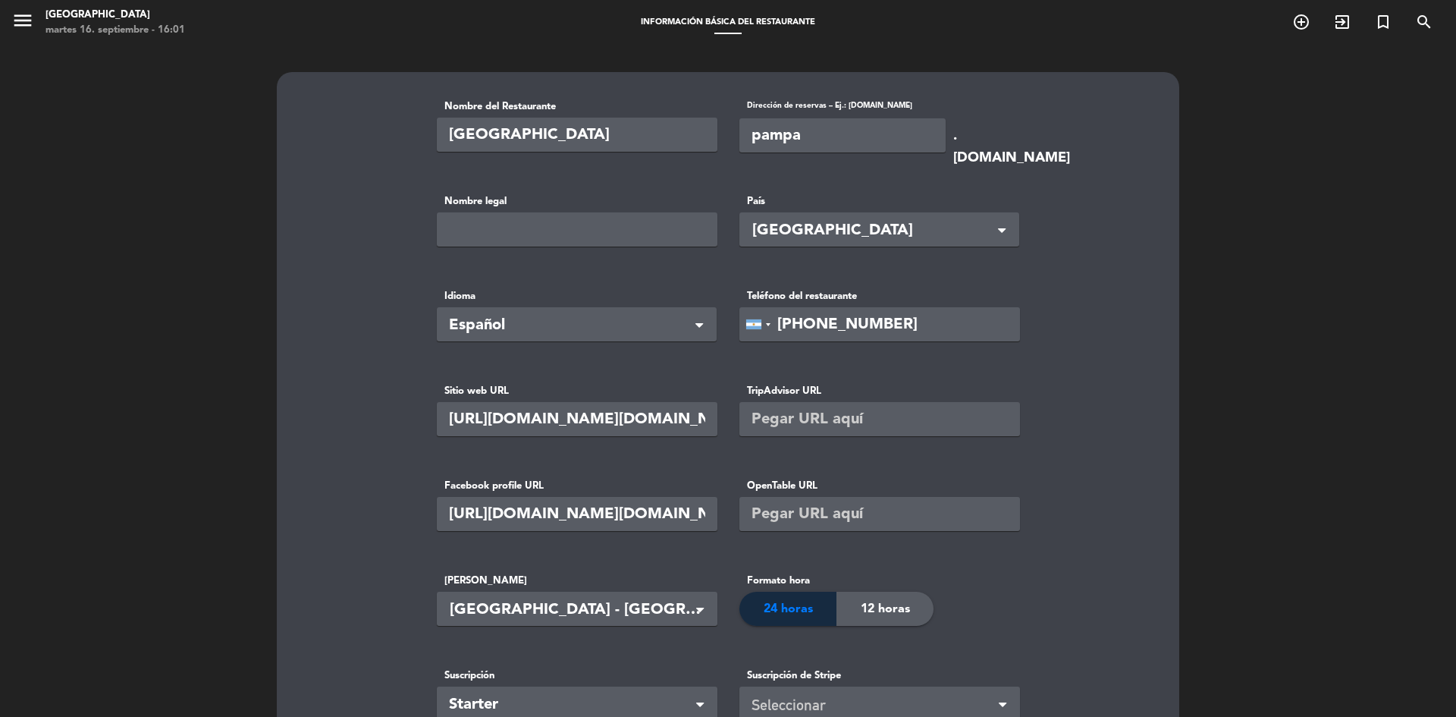
click at [37, 22] on span "menu" at bounding box center [28, 23] width 34 height 36
click at [19, 21] on icon "menu" at bounding box center [22, 20] width 23 height 23
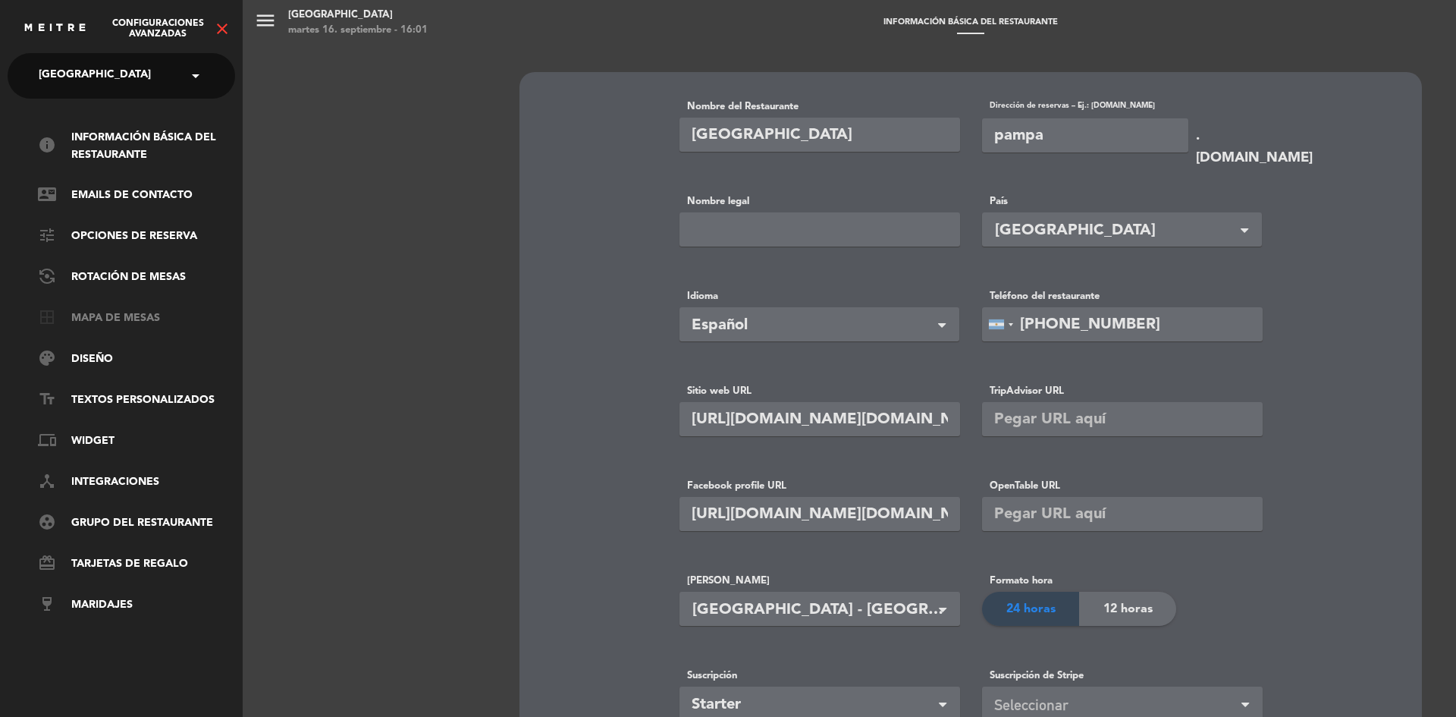
click at [114, 316] on link "border_all Mapa de mesas" at bounding box center [136, 318] width 197 height 18
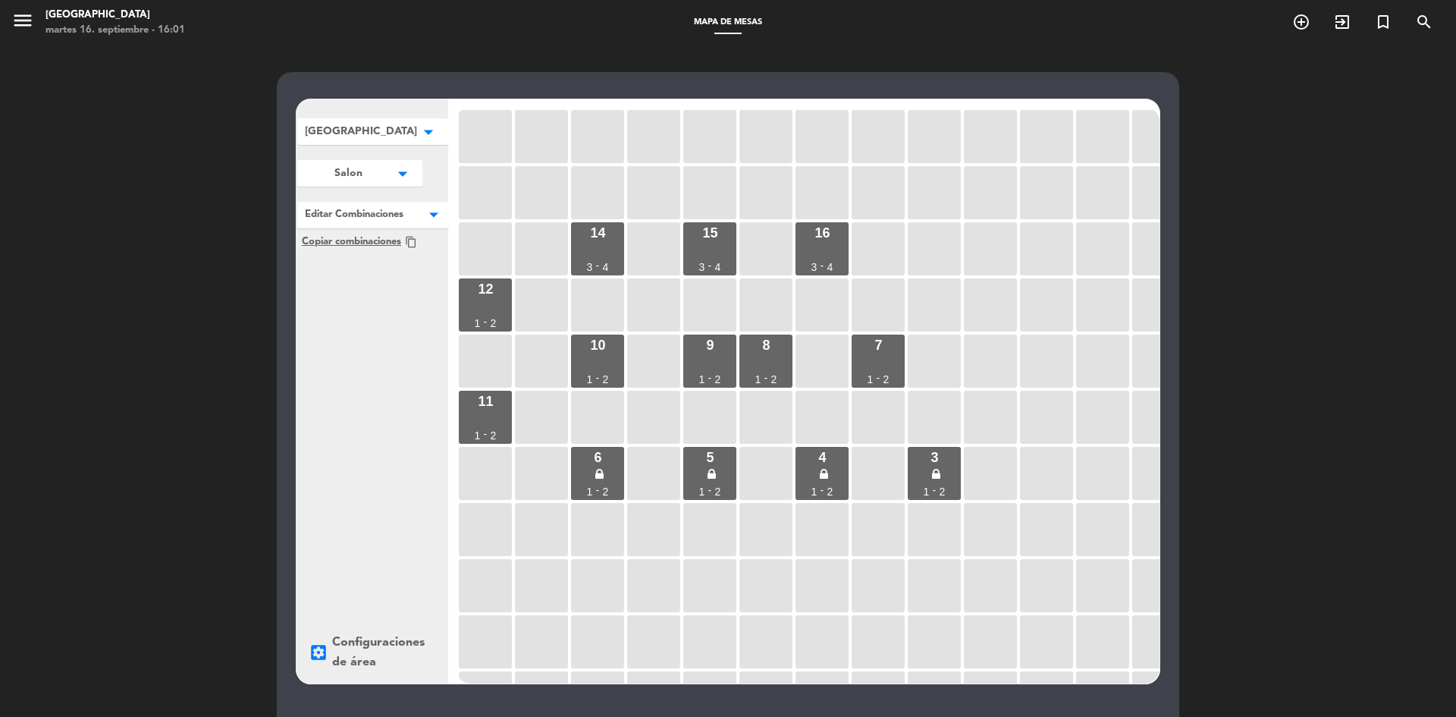
click at [1250, 277] on div "Pampa Cafe arrow_drop_down Exterior Mesas edit renombrar borrar Exterior Sillon…" at bounding box center [728, 462] width 1456 height 832
